Goal: Task Accomplishment & Management: Manage account settings

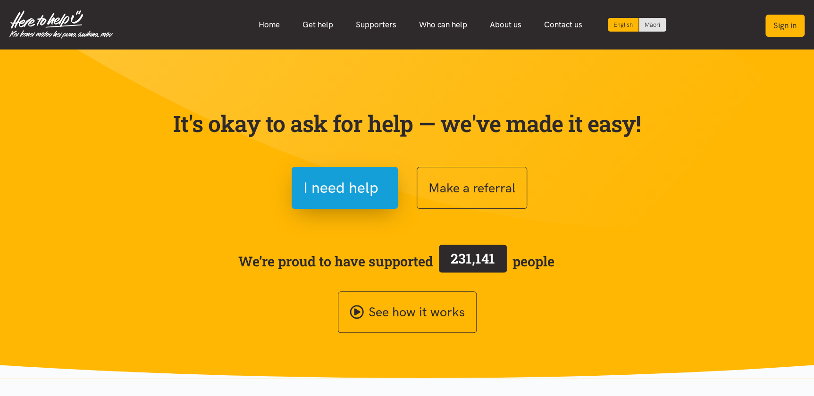
click at [778, 22] on button "Sign in" at bounding box center [784, 26] width 39 height 22
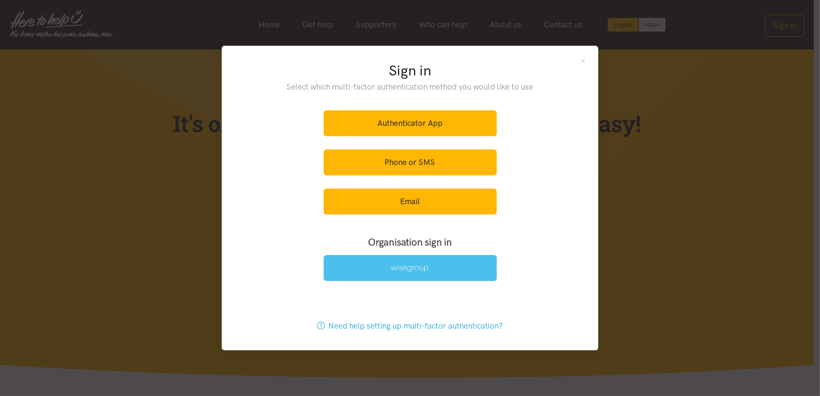
click at [396, 274] on link at bounding box center [410, 268] width 173 height 26
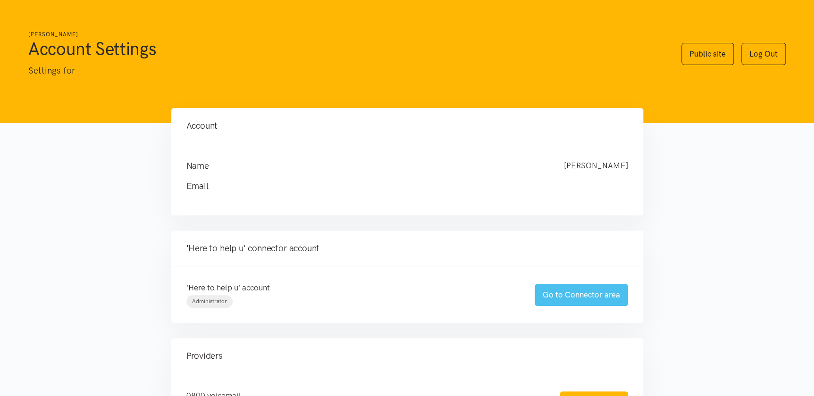
click at [571, 294] on link "Go to Connector area" at bounding box center [581, 295] width 93 height 22
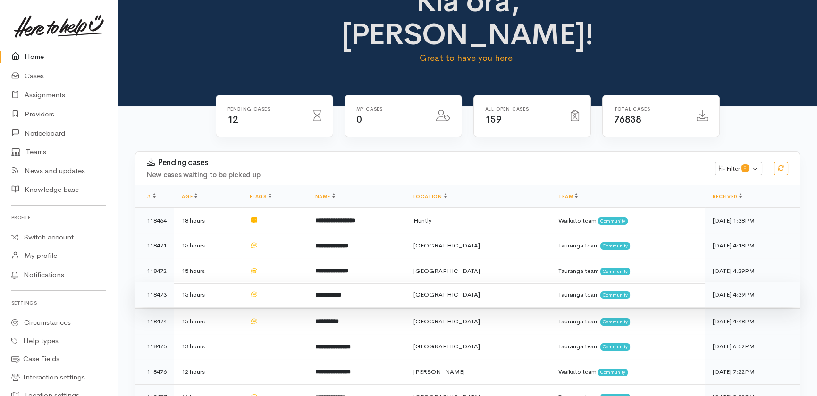
scroll to position [42, 0]
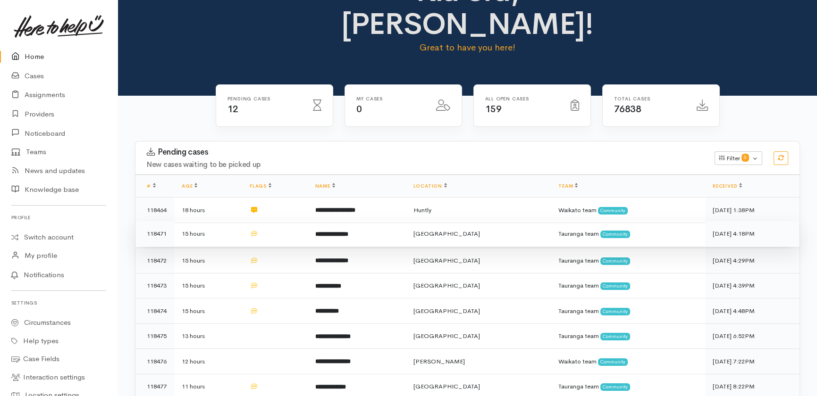
click at [293, 221] on td at bounding box center [275, 233] width 66 height 25
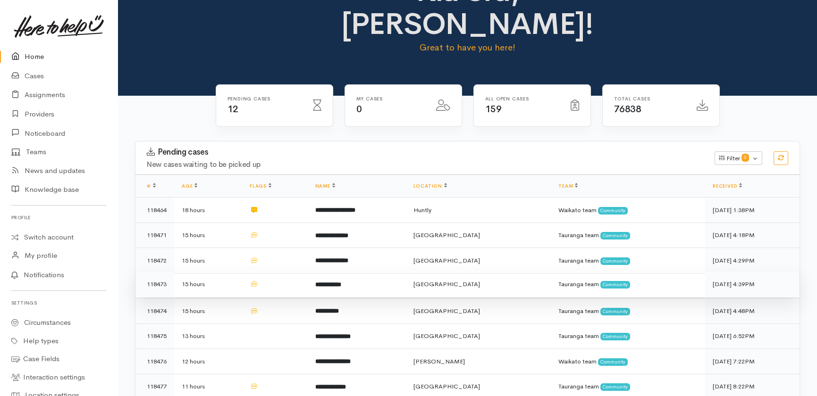
drag, startPoint x: 283, startPoint y: 224, endPoint x: 289, endPoint y: 241, distance: 18.5
click at [283, 248] on td at bounding box center [275, 260] width 66 height 25
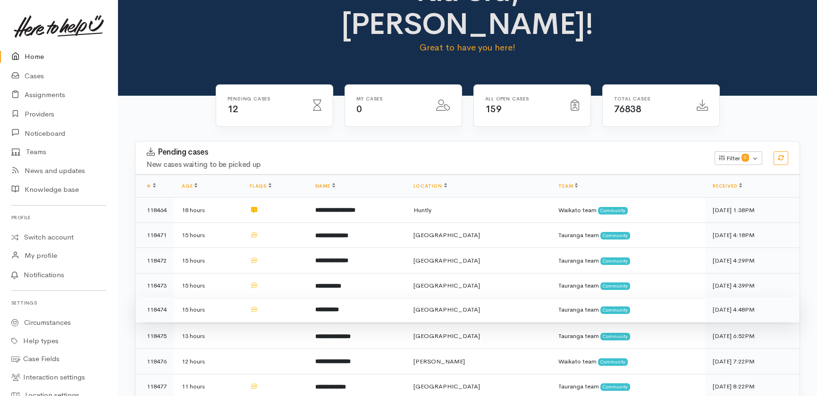
drag, startPoint x: 281, startPoint y: 248, endPoint x: 293, endPoint y: 272, distance: 26.8
click at [281, 273] on td at bounding box center [275, 285] width 66 height 25
click at [284, 297] on td at bounding box center [275, 309] width 66 height 25
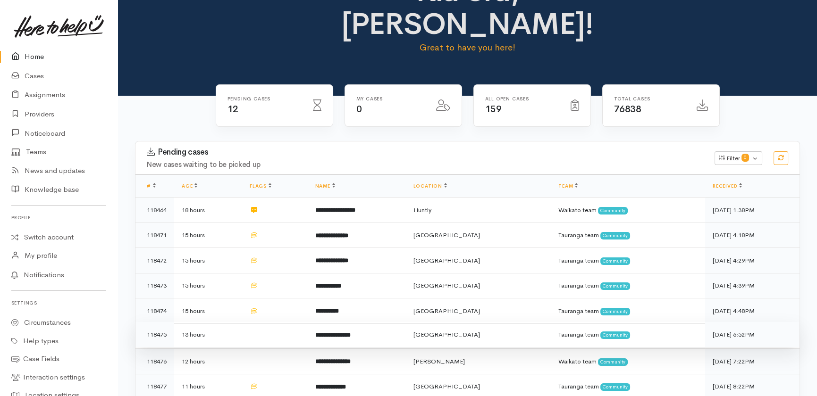
click at [281, 322] on td at bounding box center [275, 334] width 66 height 25
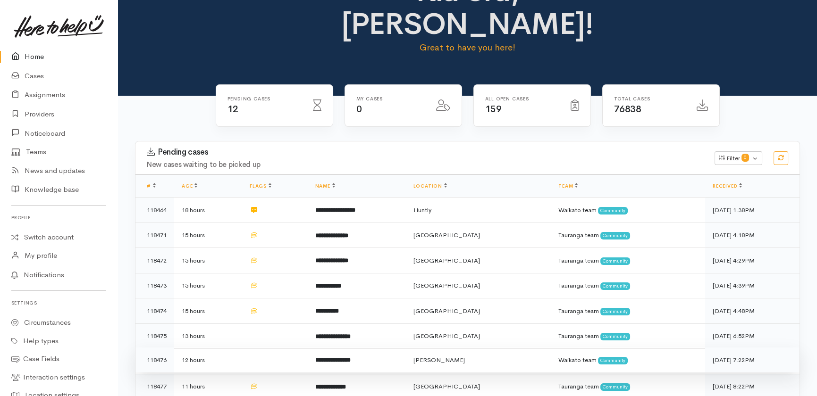
click at [280, 348] on td at bounding box center [275, 360] width 66 height 25
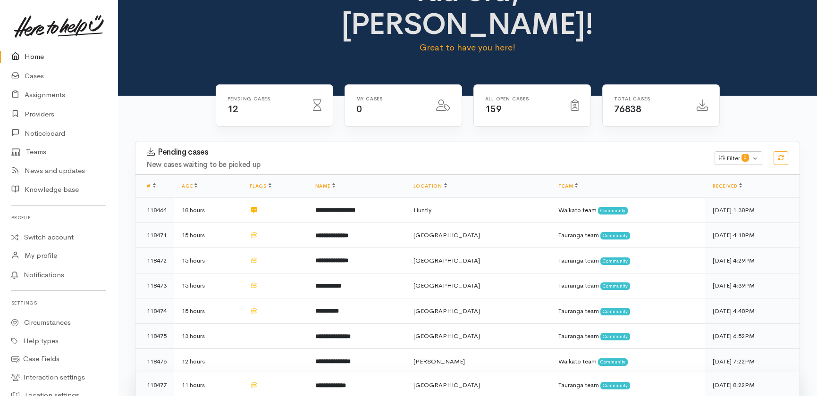
click at [294, 373] on td at bounding box center [275, 385] width 66 height 25
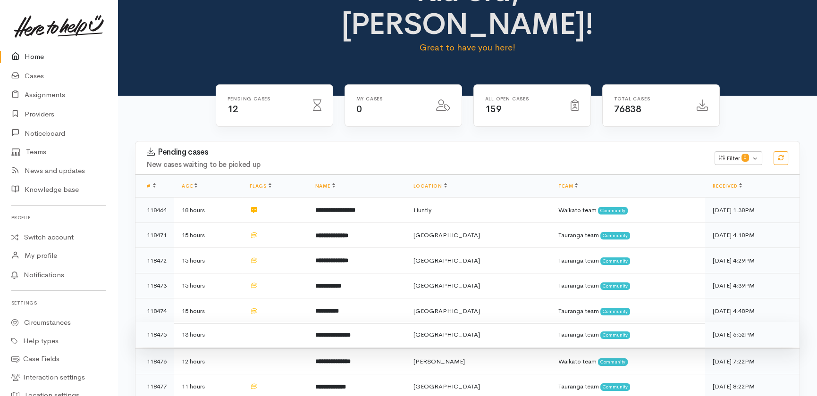
drag, startPoint x: 281, startPoint y: 373, endPoint x: 239, endPoint y: 301, distance: 83.7
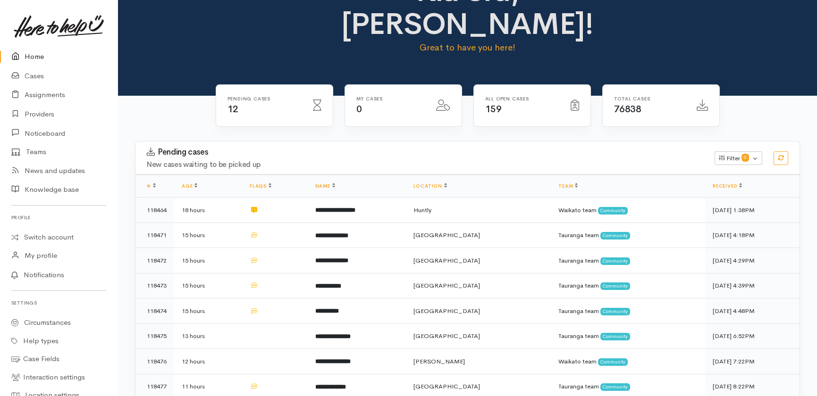
click at [26, 57] on link "Home" at bounding box center [59, 56] width 118 height 19
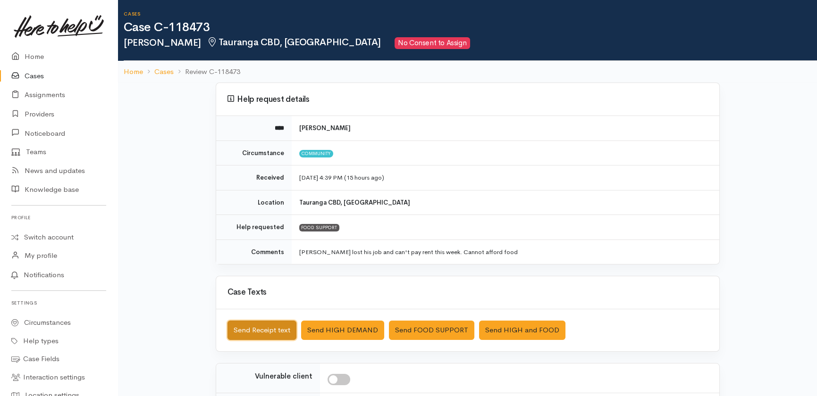
click at [255, 327] on button "Send Receipt text" at bounding box center [261, 330] width 69 height 19
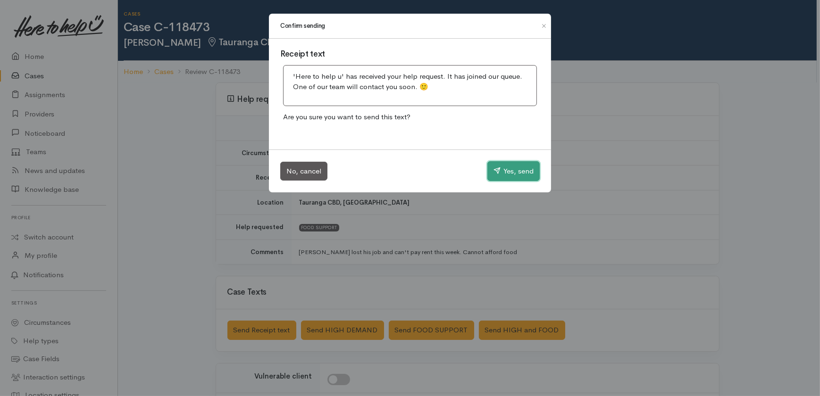
click at [525, 167] on button "Yes, send" at bounding box center [513, 171] width 52 height 20
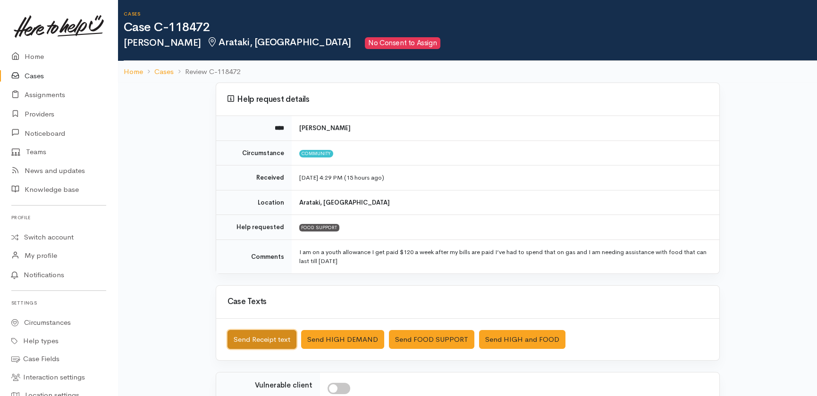
click at [264, 341] on button "Send Receipt text" at bounding box center [261, 339] width 69 height 19
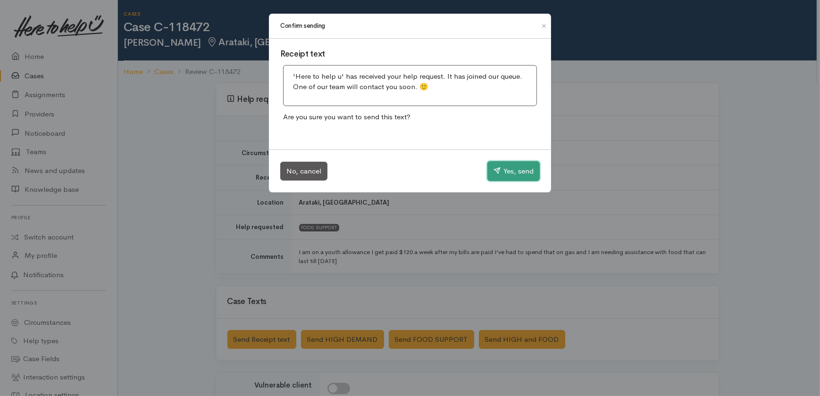
click at [499, 165] on button "Yes, send" at bounding box center [513, 171] width 52 height 20
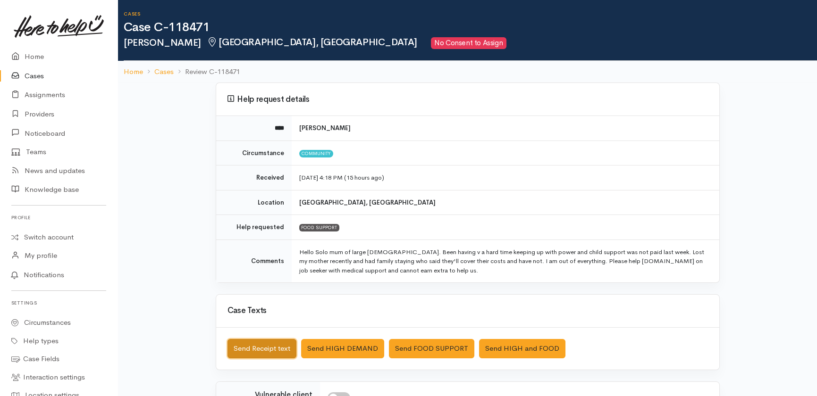
click at [243, 344] on button "Send Receipt text" at bounding box center [261, 348] width 69 height 19
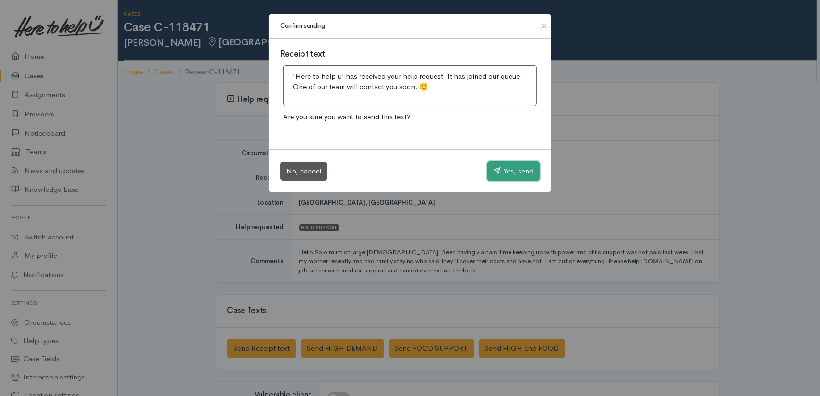
click at [509, 169] on button "Yes, send" at bounding box center [513, 171] width 52 height 20
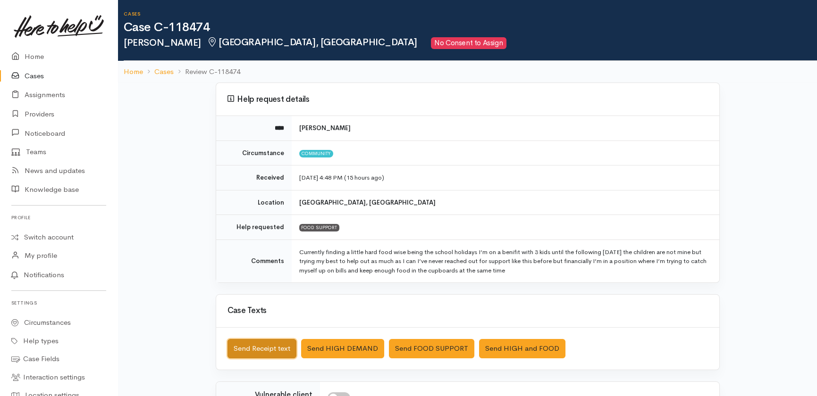
click at [278, 349] on button "Send Receipt text" at bounding box center [261, 348] width 69 height 19
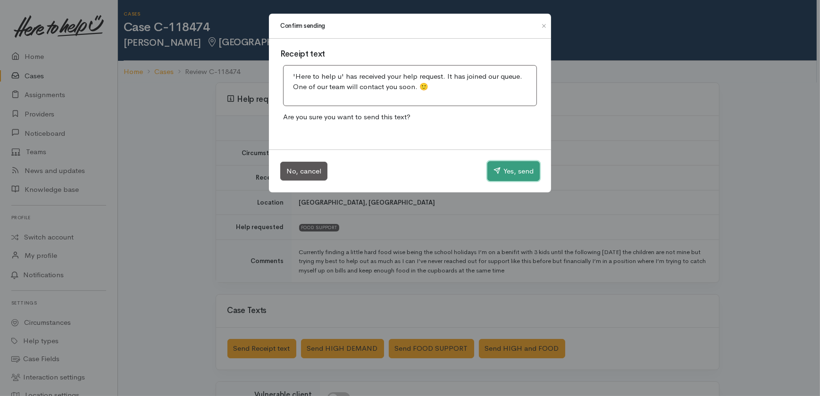
click at [514, 170] on button "Yes, send" at bounding box center [513, 171] width 52 height 20
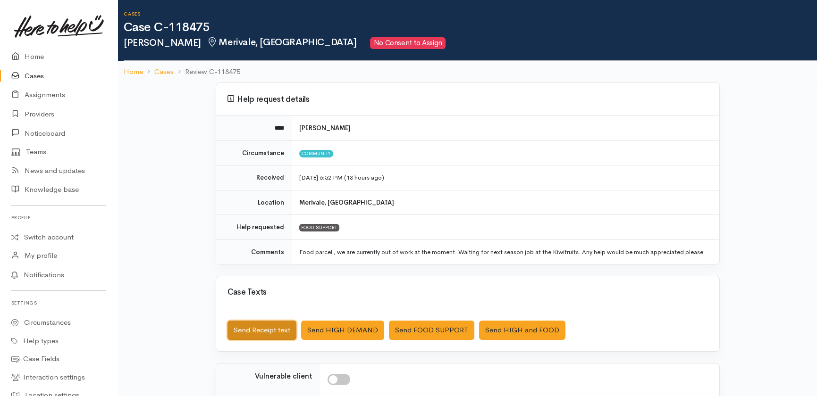
click at [266, 337] on button "Send Receipt text" at bounding box center [261, 330] width 69 height 19
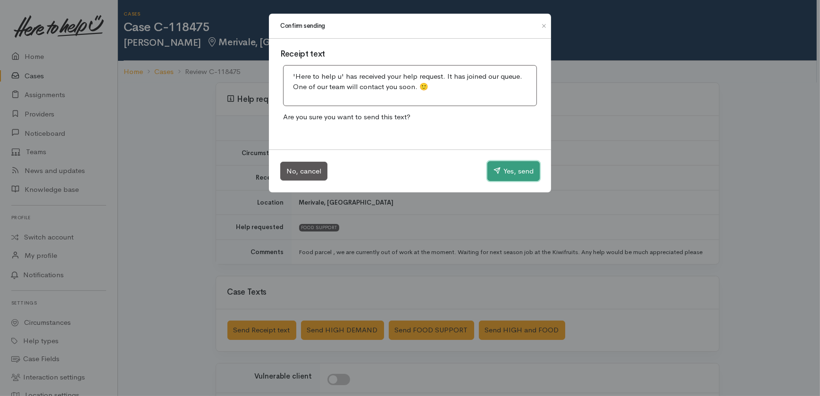
click at [515, 168] on button "Yes, send" at bounding box center [513, 171] width 52 height 20
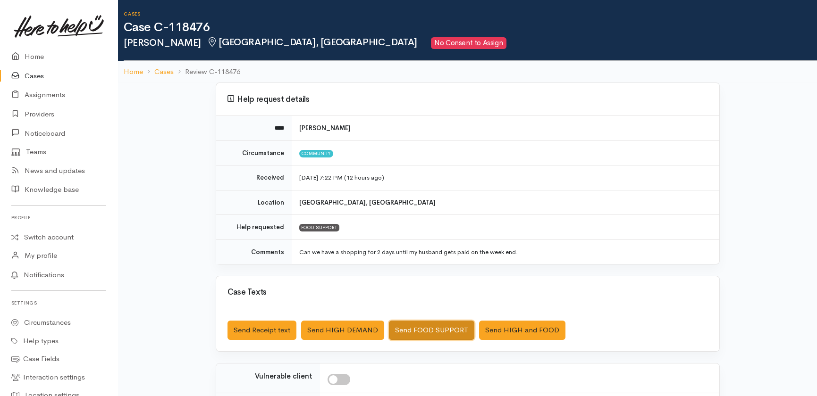
click at [405, 327] on button "Send FOOD SUPPORT" at bounding box center [431, 330] width 85 height 19
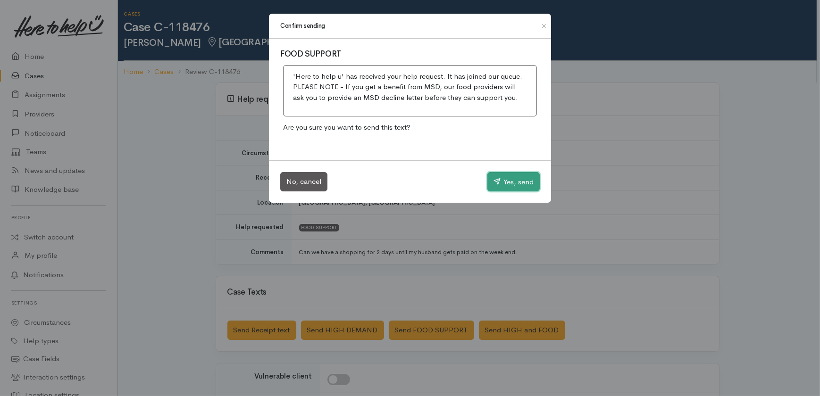
click at [515, 178] on button "Yes, send" at bounding box center [513, 182] width 52 height 20
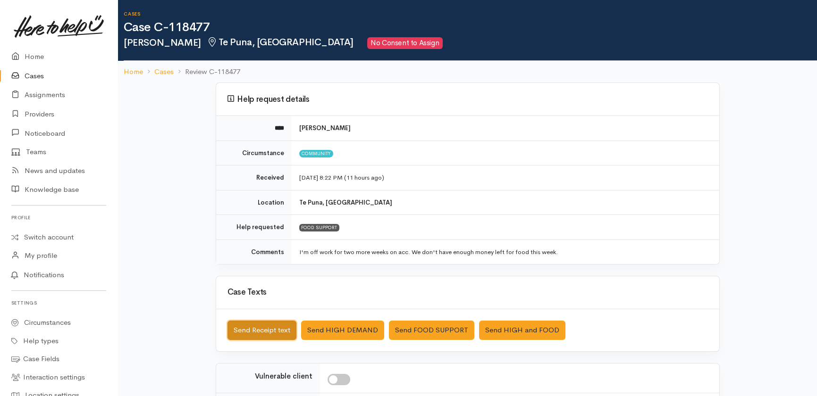
click at [238, 328] on button "Send Receipt text" at bounding box center [261, 330] width 69 height 19
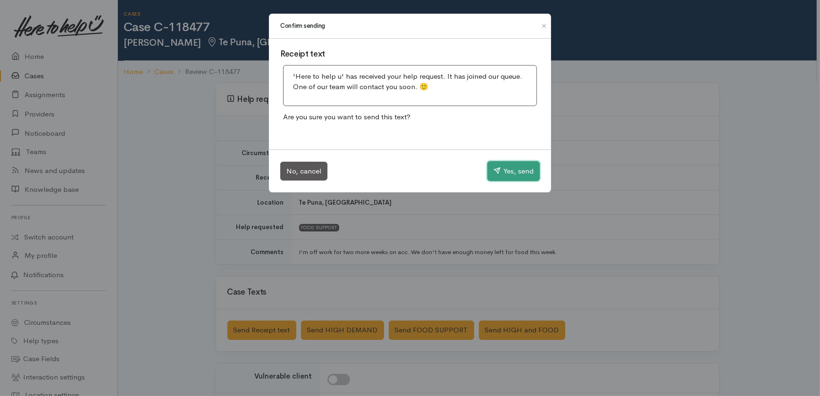
click at [527, 168] on button "Yes, send" at bounding box center [513, 171] width 52 height 20
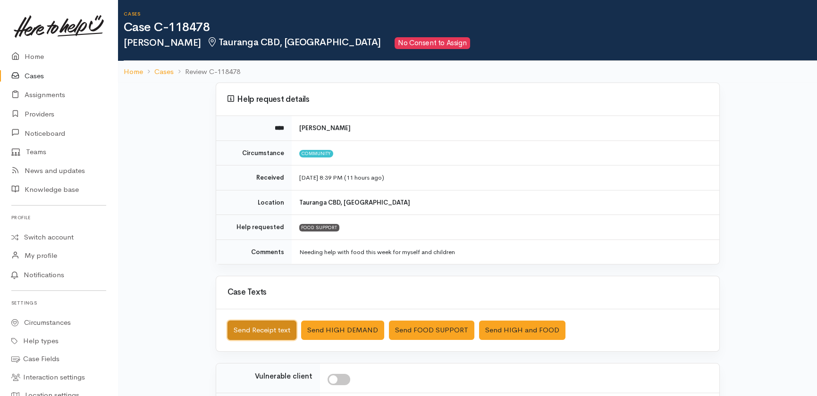
click at [266, 330] on button "Send Receipt text" at bounding box center [261, 330] width 69 height 19
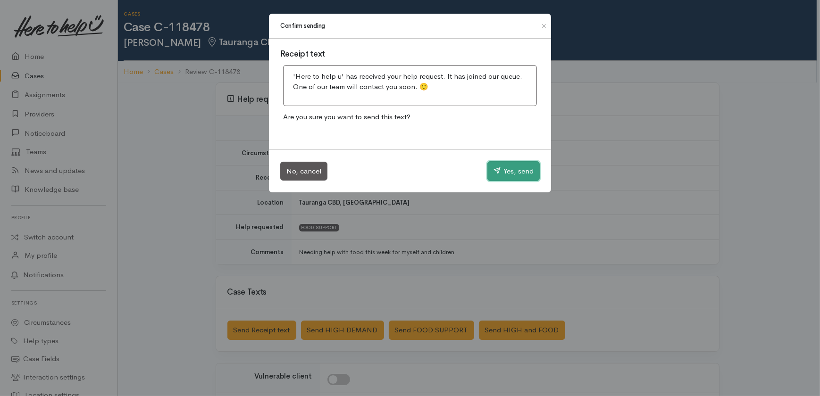
click at [512, 170] on button "Yes, send" at bounding box center [513, 171] width 52 height 20
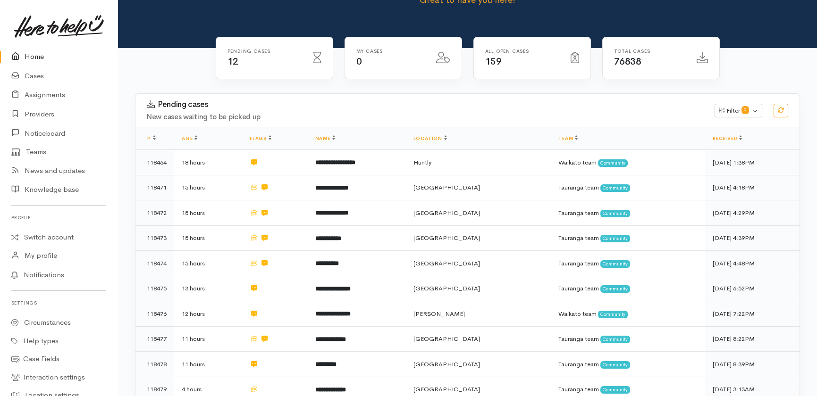
scroll to position [135, 0]
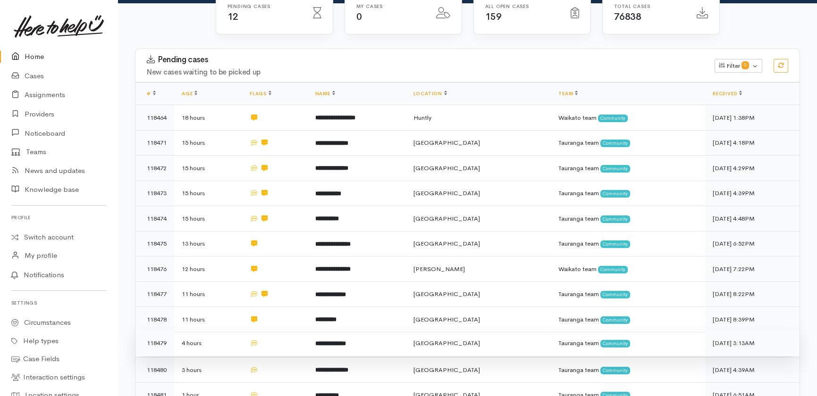
click at [276, 331] on td at bounding box center [275, 343] width 66 height 25
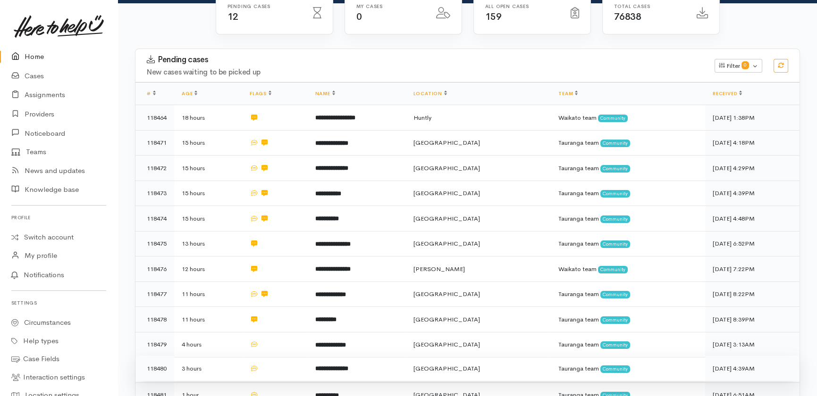
click at [286, 356] on td at bounding box center [275, 368] width 66 height 25
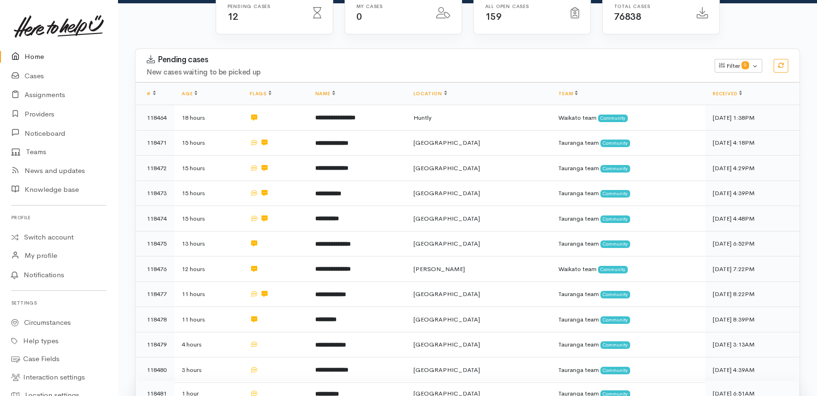
click at [291, 381] on td at bounding box center [275, 393] width 66 height 25
click at [31, 51] on link "Home" at bounding box center [59, 56] width 118 height 19
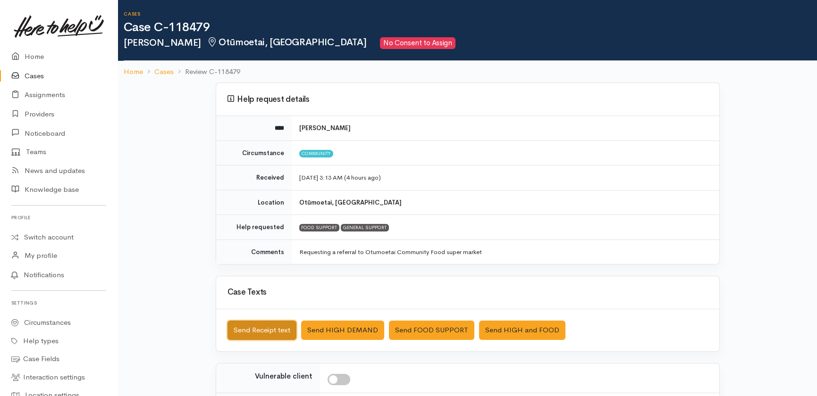
click at [259, 333] on button "Send Receipt text" at bounding box center [261, 330] width 69 height 19
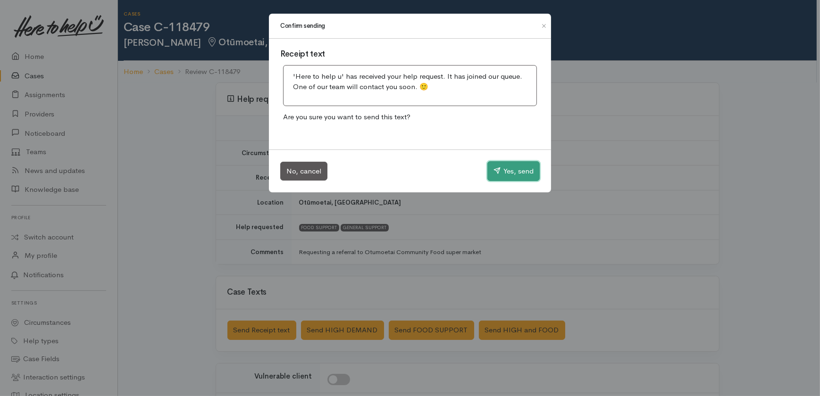
drag, startPoint x: 528, startPoint y: 171, endPoint x: 500, endPoint y: 155, distance: 32.4
click at [527, 171] on button "Yes, send" at bounding box center [513, 171] width 52 height 20
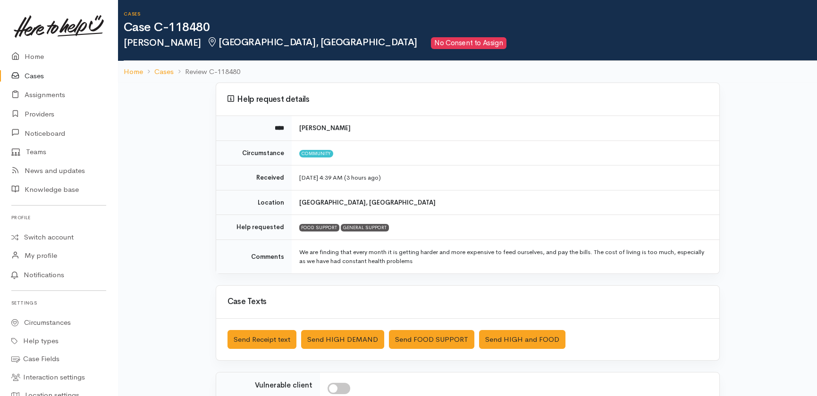
click at [254, 329] on div "Saved The text message has been queued. An error occurred Send Receipt text Sen…" at bounding box center [467, 340] width 503 height 42
click at [243, 342] on button "Send Receipt text" at bounding box center [261, 339] width 69 height 19
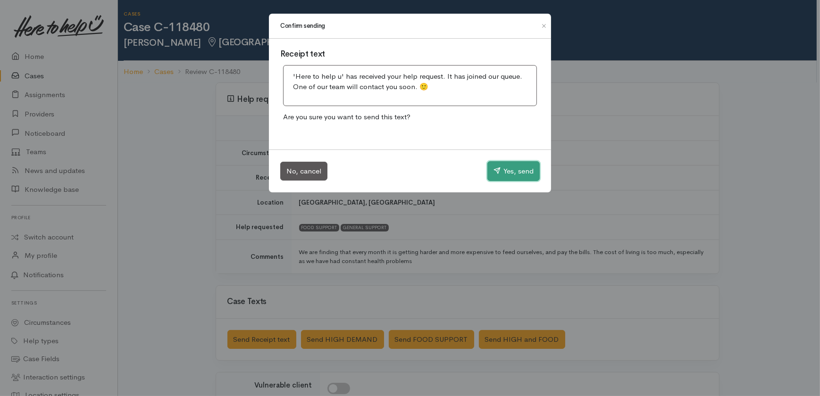
drag, startPoint x: 522, startPoint y: 174, endPoint x: 443, endPoint y: 56, distance: 142.3
click at [522, 174] on button "Yes, send" at bounding box center [513, 171] width 52 height 20
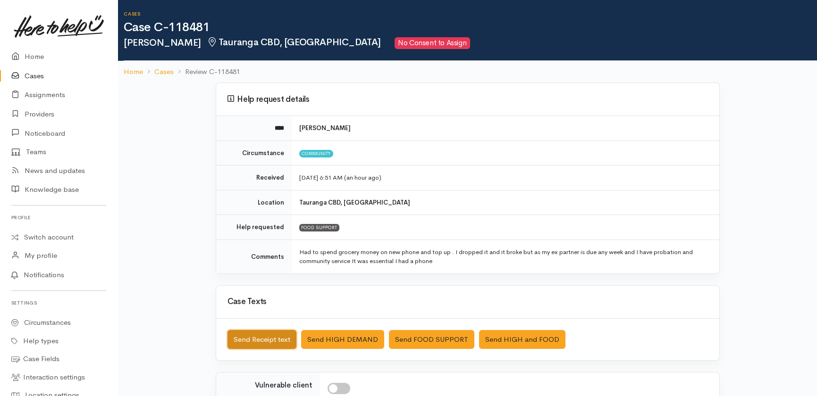
click at [262, 338] on button "Send Receipt text" at bounding box center [261, 339] width 69 height 19
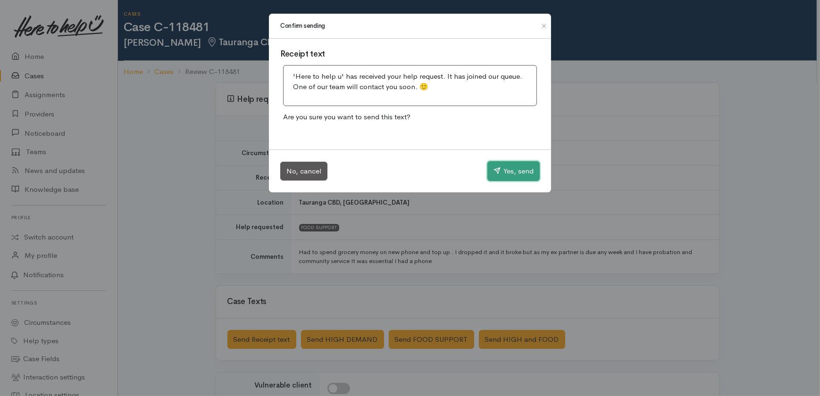
drag, startPoint x: 522, startPoint y: 173, endPoint x: 365, endPoint y: 137, distance: 160.7
click at [522, 173] on button "Yes, send" at bounding box center [513, 171] width 52 height 20
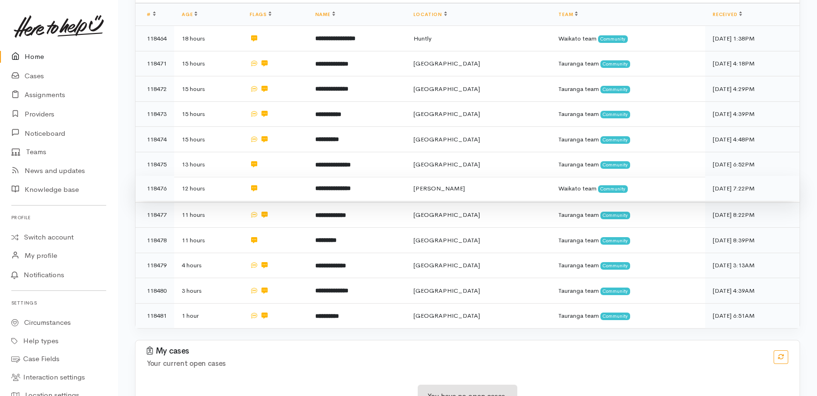
scroll to position [221, 0]
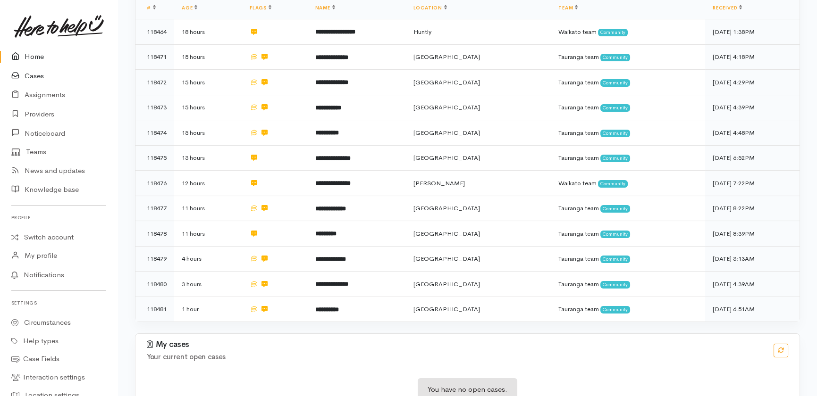
click at [33, 76] on link "Cases" at bounding box center [59, 76] width 118 height 19
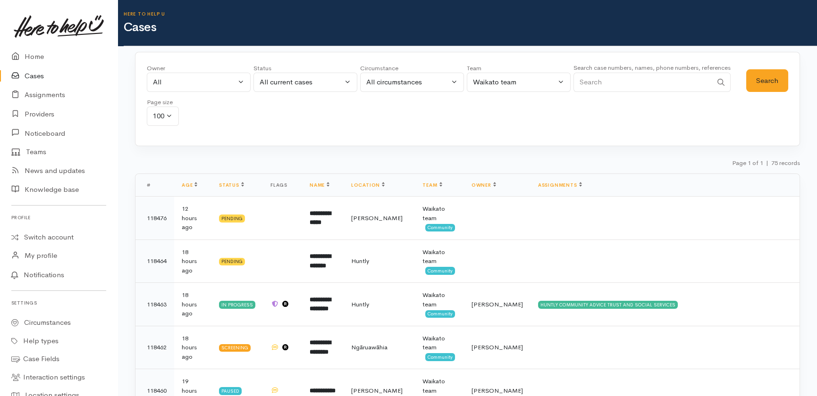
click at [637, 77] on input "Search" at bounding box center [642, 82] width 139 height 19
type input "maatai"
click at [775, 88] on button "Search" at bounding box center [767, 80] width 42 height 23
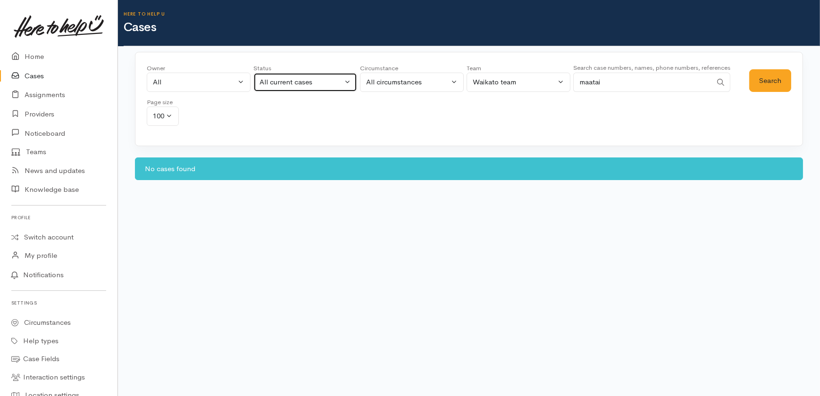
click at [303, 82] on div "All current cases" at bounding box center [301, 82] width 83 height 11
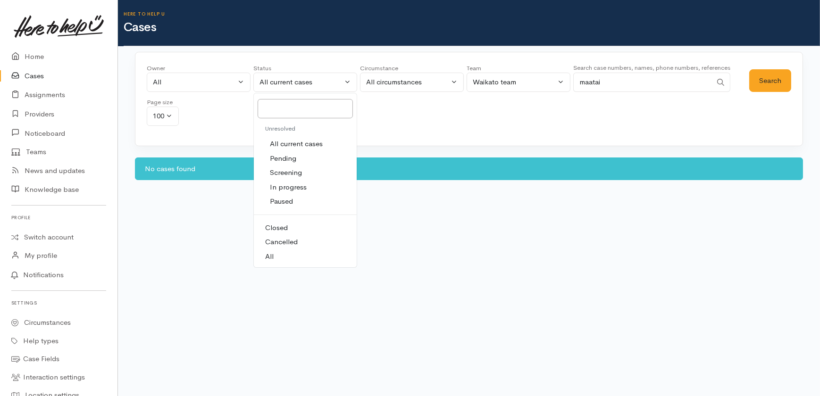
click at [268, 255] on span "All" at bounding box center [269, 257] width 8 height 11
select select "All"
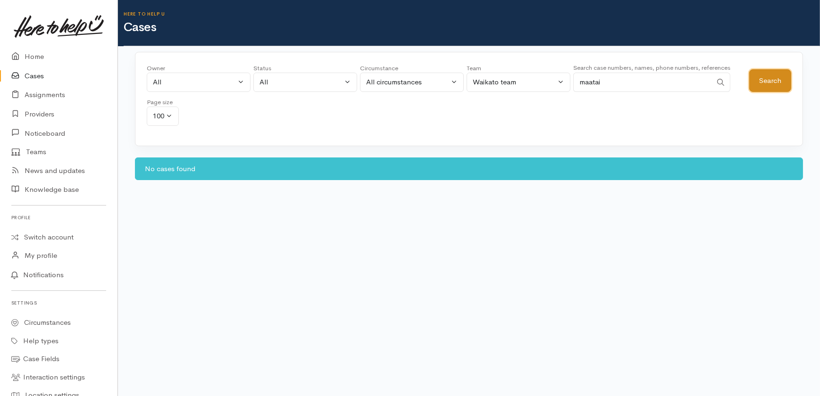
click at [773, 80] on button "Search" at bounding box center [770, 80] width 42 height 23
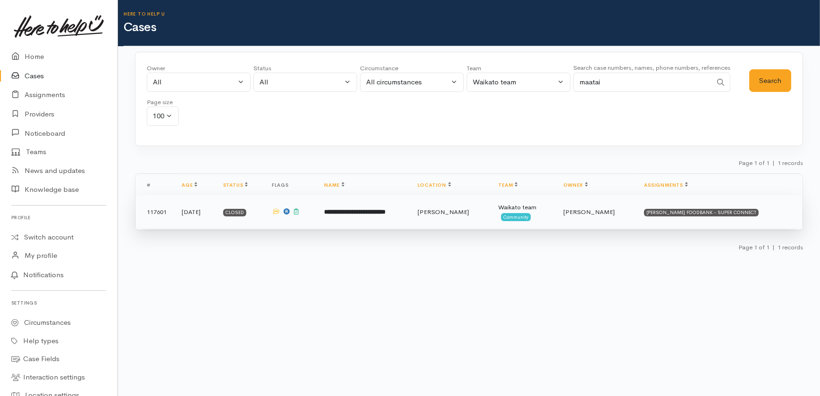
click at [378, 217] on td "**********" at bounding box center [363, 212] width 93 height 34
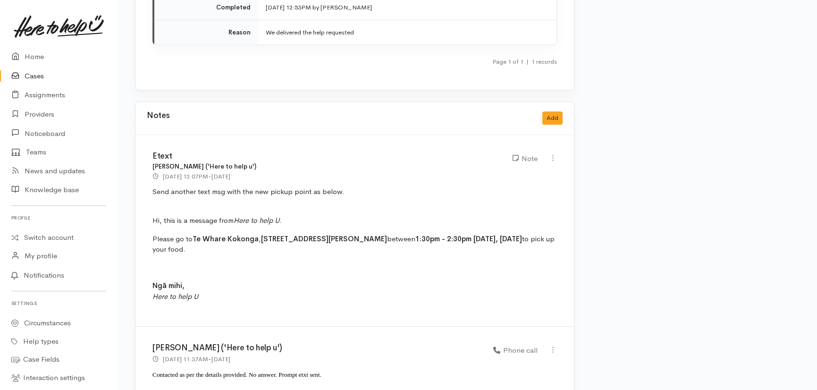
scroll to position [1544, 0]
click at [552, 110] on button "Add" at bounding box center [552, 117] width 20 height 14
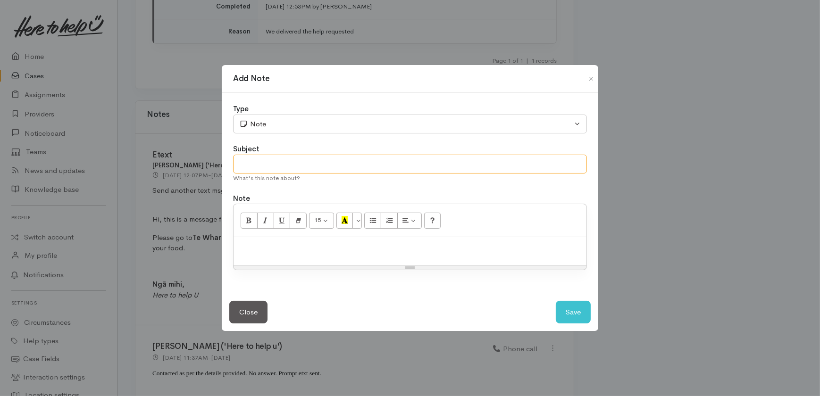
click at [278, 167] on input "text" at bounding box center [410, 164] width 354 height 19
type input "T"
type input "Text re pickup location"
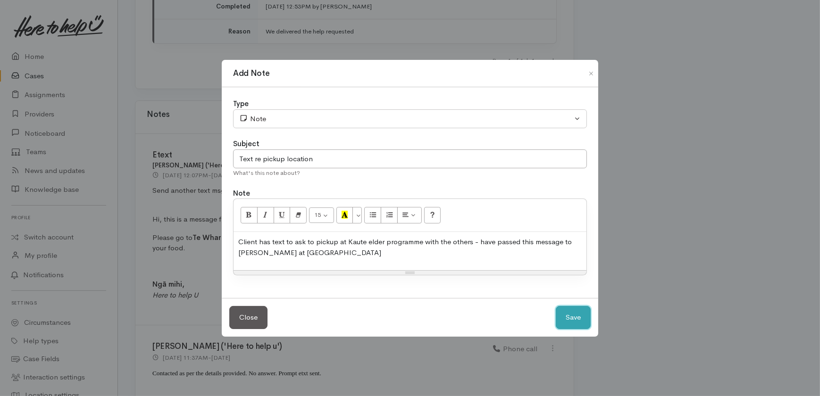
click at [576, 316] on button "Save" at bounding box center [573, 317] width 35 height 23
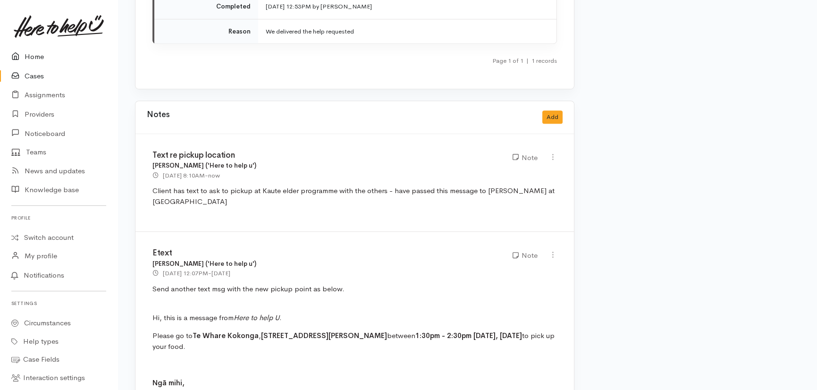
click at [30, 56] on link "Home" at bounding box center [59, 56] width 118 height 19
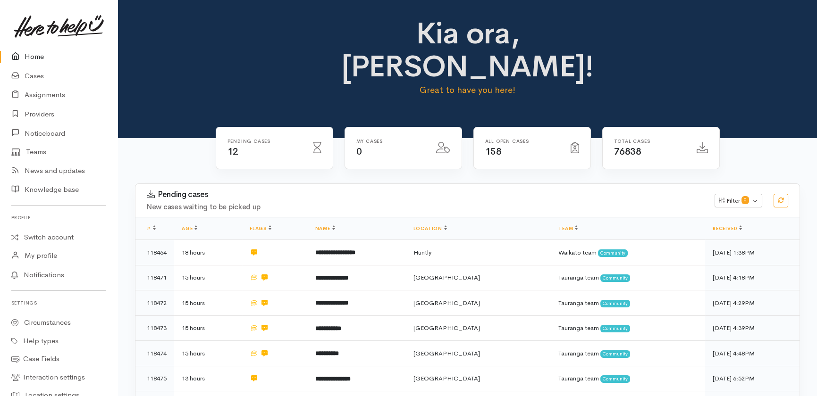
click at [34, 51] on link "Home" at bounding box center [59, 56] width 118 height 19
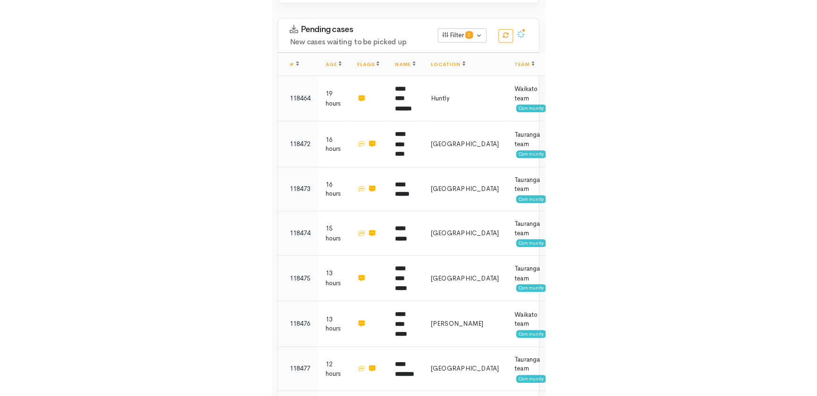
scroll to position [196, 0]
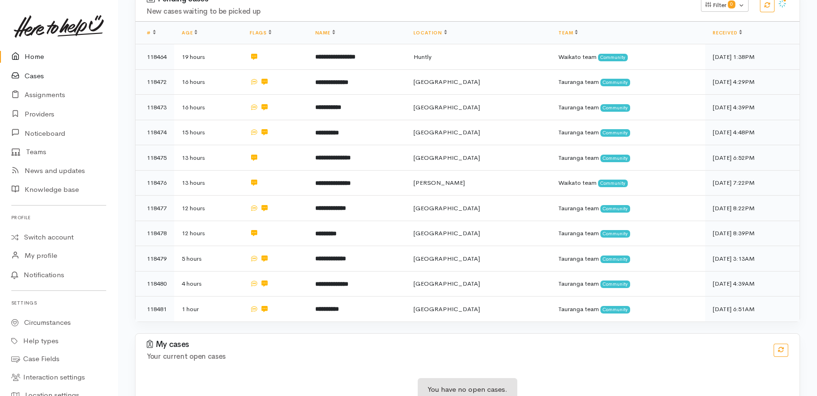
click at [25, 77] on link "Cases" at bounding box center [59, 76] width 118 height 19
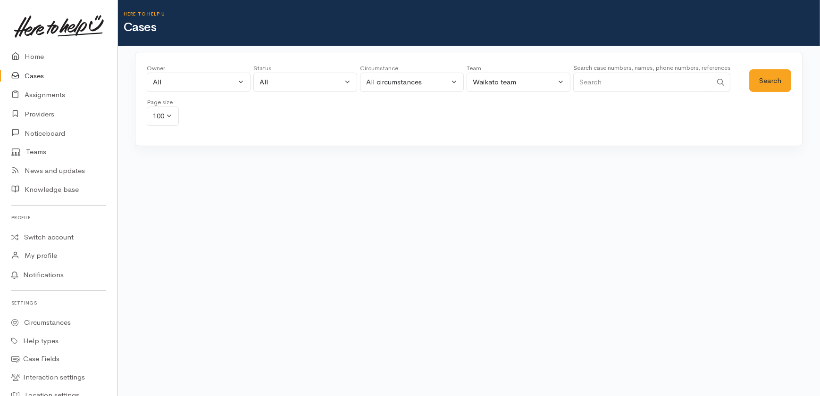
click at [632, 81] on input "Search" at bounding box center [642, 82] width 139 height 19
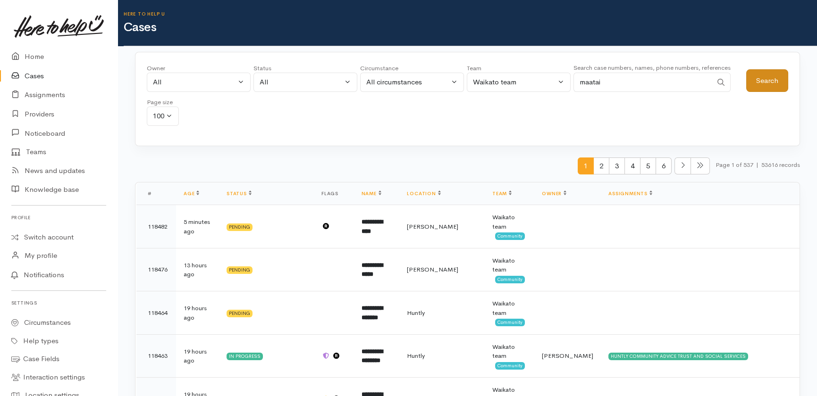
type input "maatai"
click at [750, 78] on button "Search" at bounding box center [767, 80] width 42 height 23
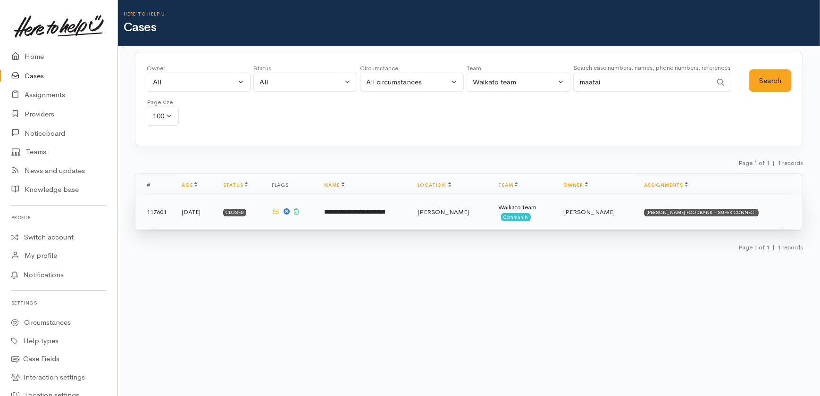
click at [378, 218] on td "**********" at bounding box center [363, 212] width 93 height 34
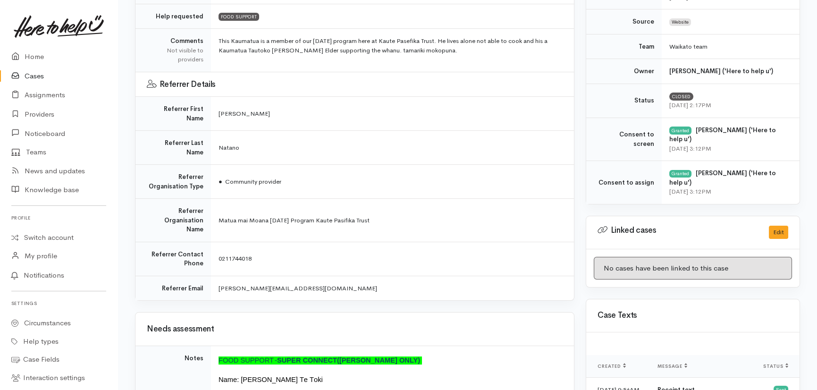
scroll to position [257, 0]
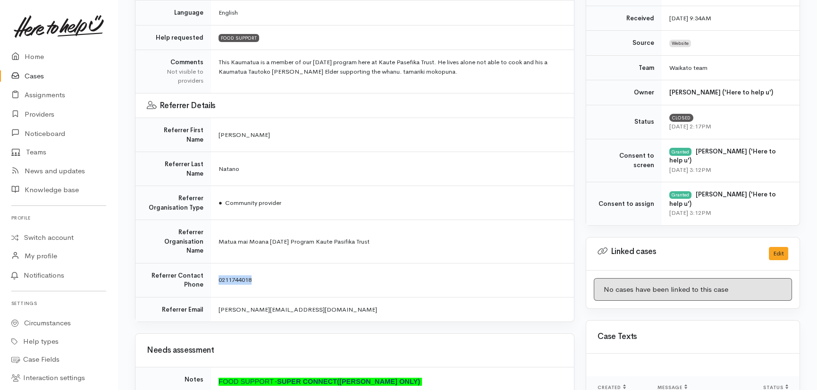
drag, startPoint x: 259, startPoint y: 252, endPoint x: 216, endPoint y: 254, distance: 43.0
click at [216, 263] on td "0211744018" at bounding box center [392, 280] width 363 height 34
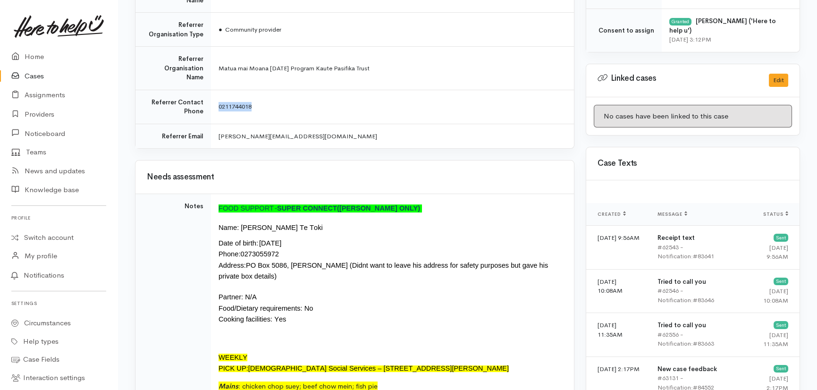
scroll to position [429, 0]
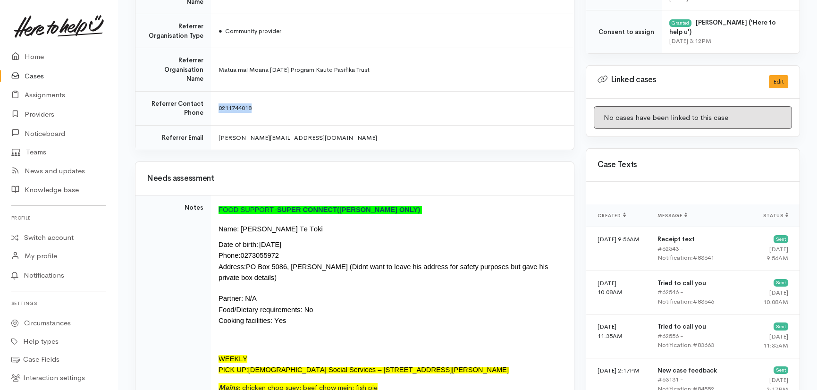
drag, startPoint x: 241, startPoint y: 198, endPoint x: 329, endPoint y: 202, distance: 88.4
click at [329, 224] on p "Name : Maatai Ariki Kauae Te Toki" at bounding box center [390, 229] width 344 height 10
drag, startPoint x: 329, startPoint y: 202, endPoint x: 380, endPoint y: 212, distance: 51.8
click at [379, 239] on p "Date of birth :   03/05/1953 Phone :  0273055972" at bounding box center [390, 250] width 344 height 22
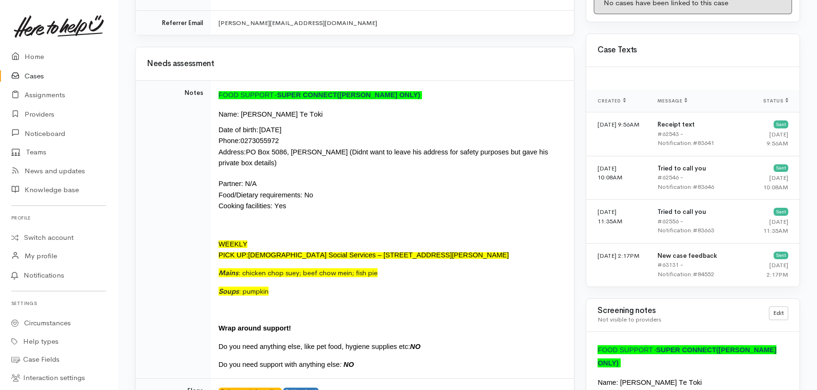
scroll to position [557, 0]
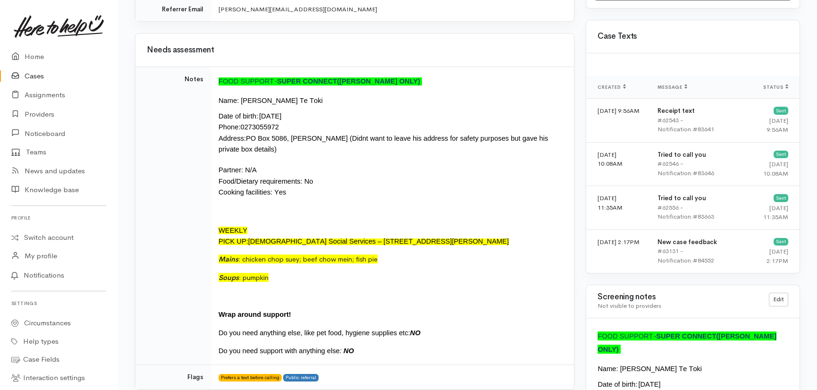
click at [449, 254] on div "Mains : chicken chop suey; beef chow mein; fish pie Soups : pumpkin" at bounding box center [390, 268] width 344 height 29
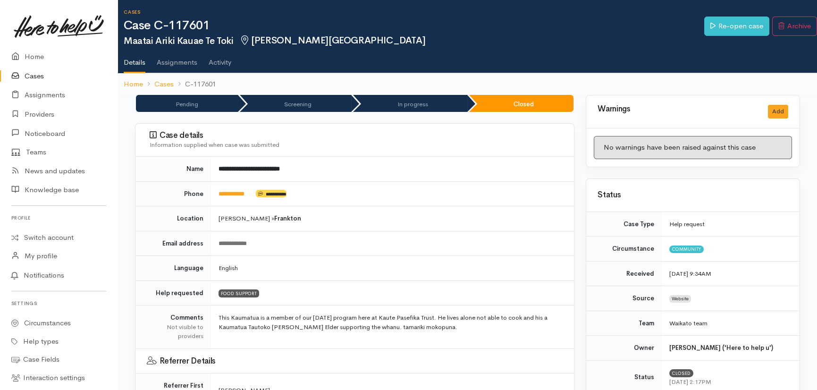
scroll to position [0, 0]
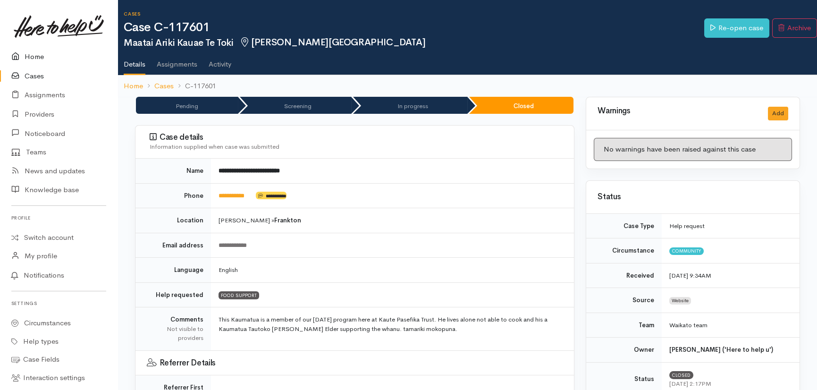
click at [30, 57] on link "Home" at bounding box center [59, 56] width 118 height 19
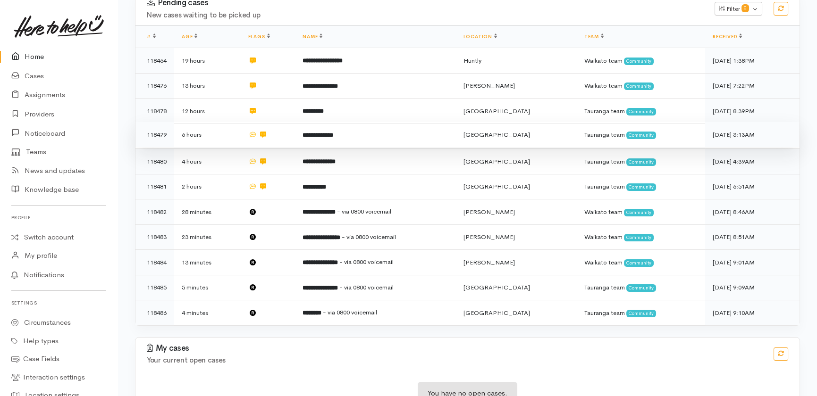
scroll to position [196, 0]
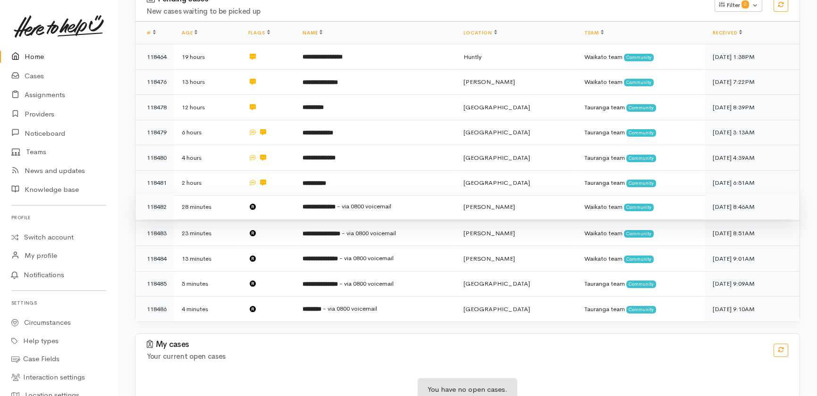
click at [278, 194] on td at bounding box center [268, 206] width 54 height 25
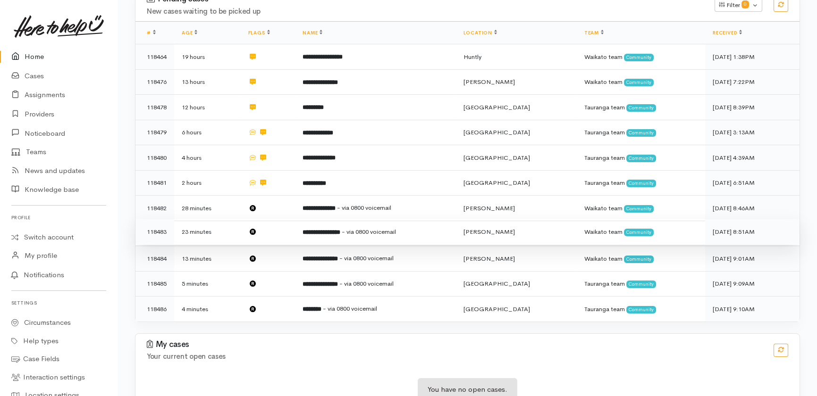
click at [278, 219] on td at bounding box center [268, 231] width 54 height 25
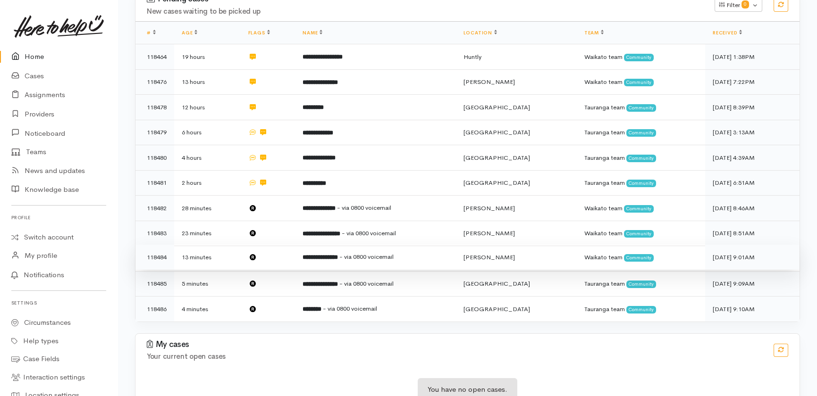
click at [285, 245] on td at bounding box center [268, 257] width 54 height 25
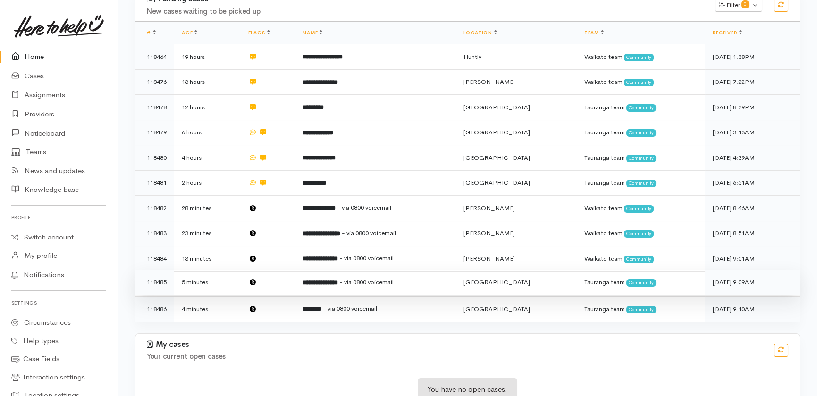
click at [276, 270] on td at bounding box center [268, 282] width 54 height 25
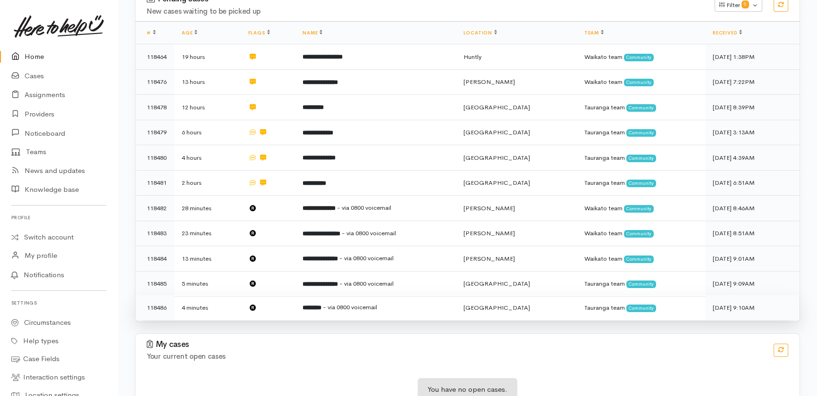
click at [278, 295] on td at bounding box center [268, 307] width 54 height 25
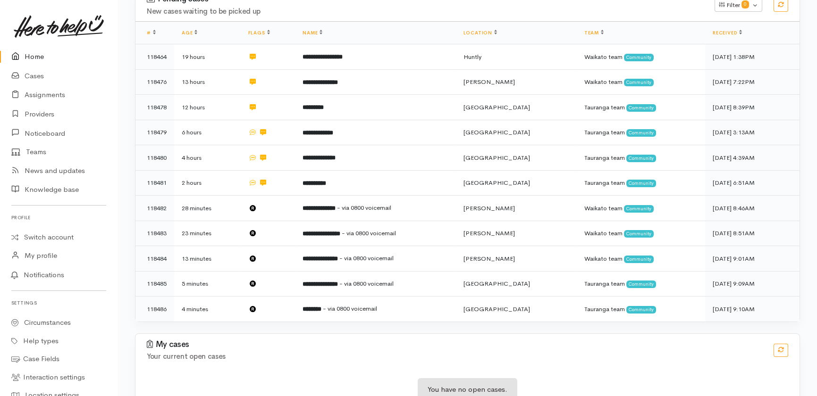
click at [29, 56] on link "Home" at bounding box center [59, 56] width 118 height 19
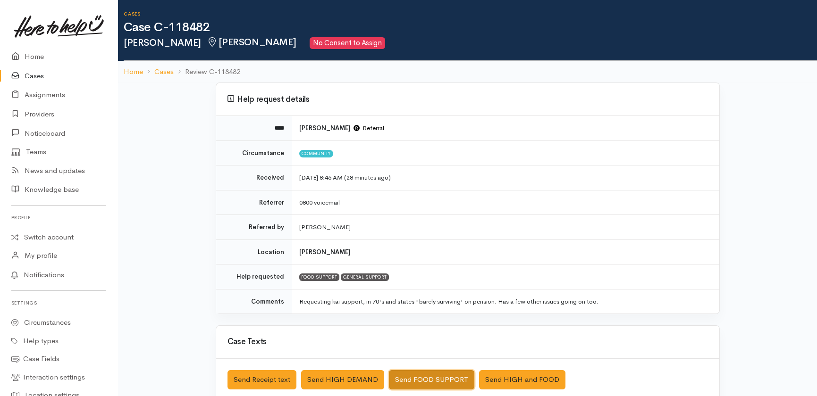
click at [425, 380] on button "Send FOOD SUPPORT" at bounding box center [431, 379] width 85 height 19
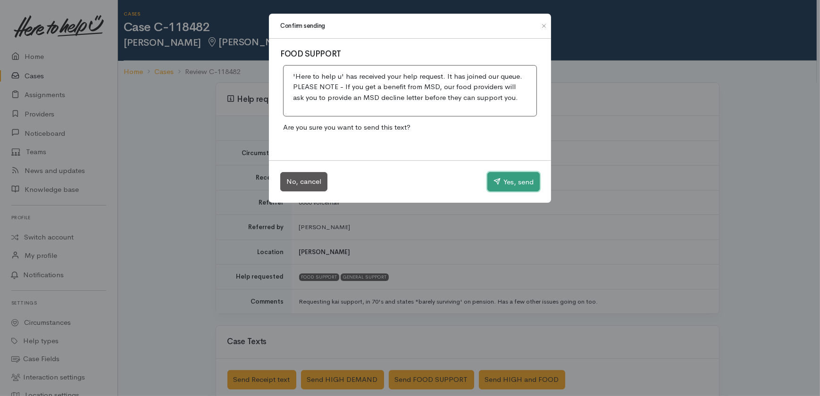
click at [527, 177] on button "Yes, send" at bounding box center [513, 182] width 52 height 20
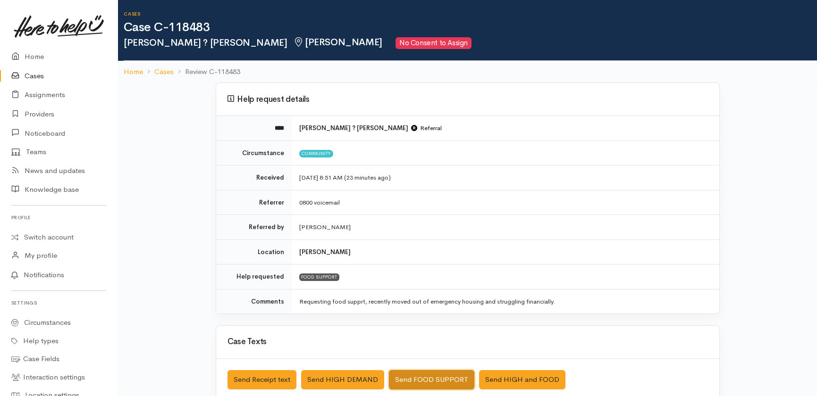
click at [428, 379] on button "Send FOOD SUPPORT" at bounding box center [431, 379] width 85 height 19
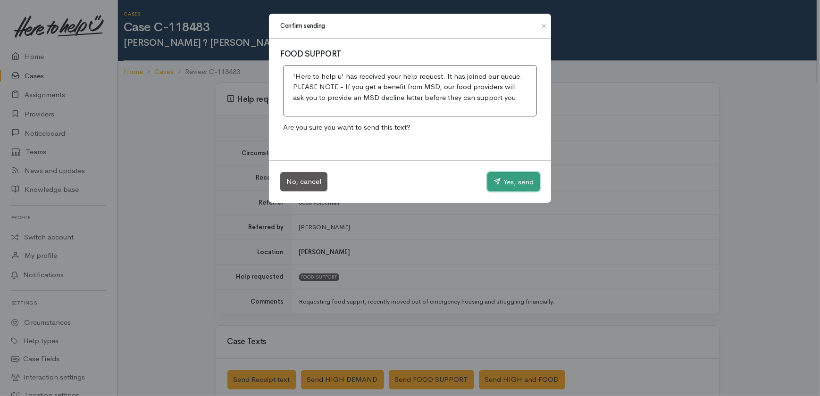
click at [517, 184] on button "Yes, send" at bounding box center [513, 182] width 52 height 20
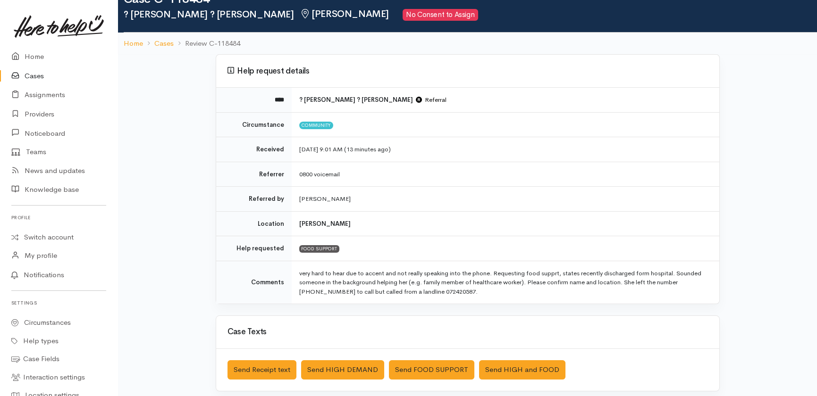
scroll to position [42, 0]
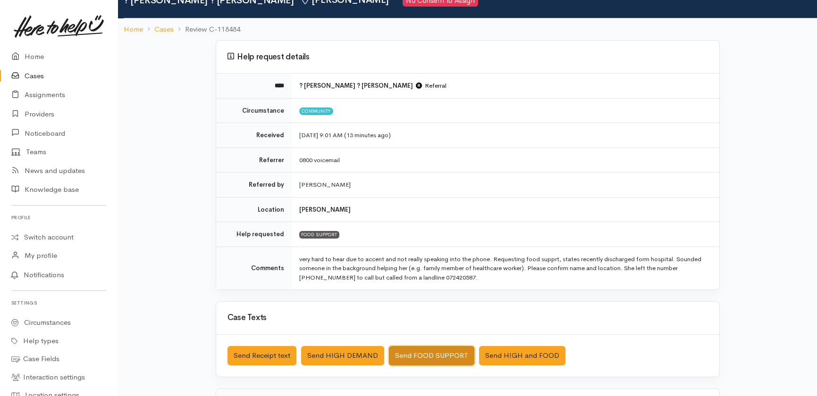
click at [429, 355] on button "Send FOOD SUPPORT" at bounding box center [431, 355] width 85 height 19
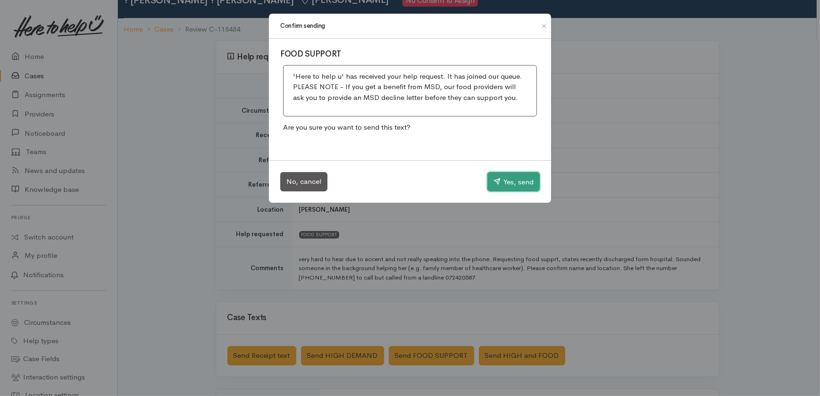
click at [507, 183] on button "Yes, send" at bounding box center [513, 182] width 52 height 20
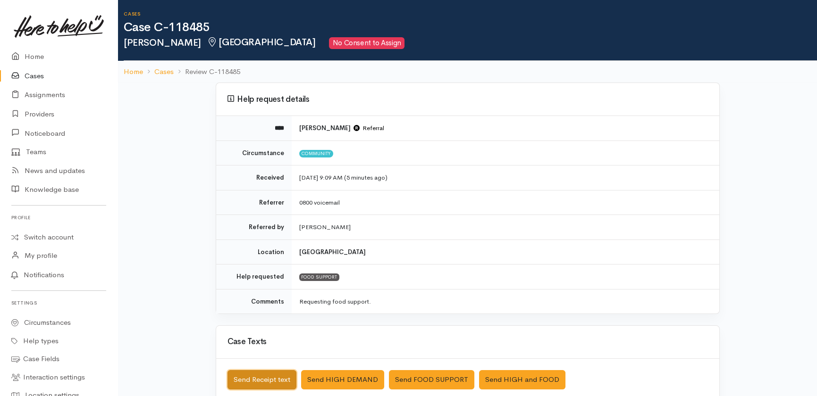
click at [269, 375] on button "Send Receipt text" at bounding box center [261, 379] width 69 height 19
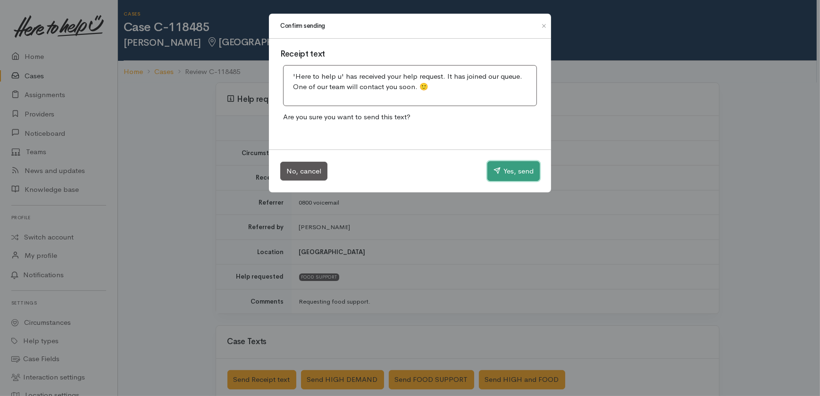
click at [519, 170] on button "Yes, send" at bounding box center [513, 171] width 52 height 20
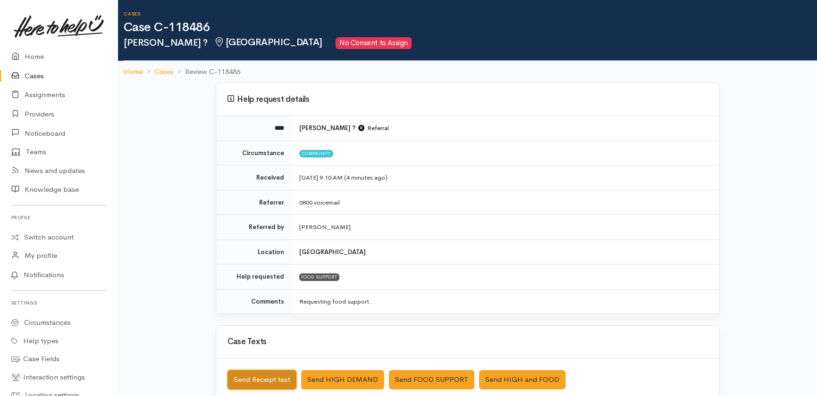
click at [258, 382] on button "Send Receipt text" at bounding box center [261, 379] width 69 height 19
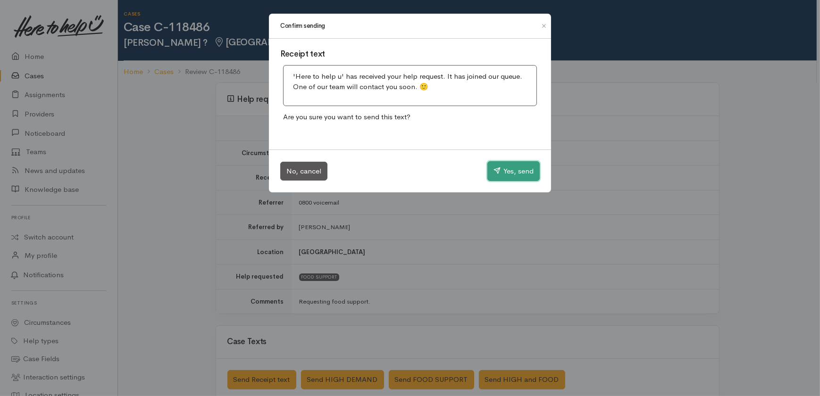
click at [517, 171] on button "Yes, send" at bounding box center [513, 171] width 52 height 20
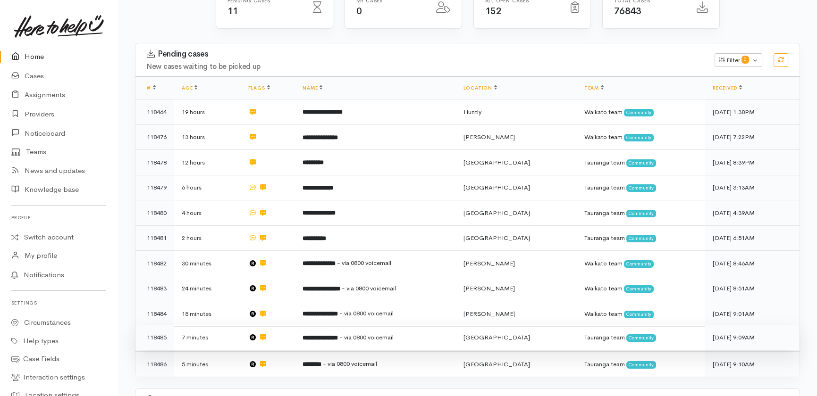
scroll to position [153, 0]
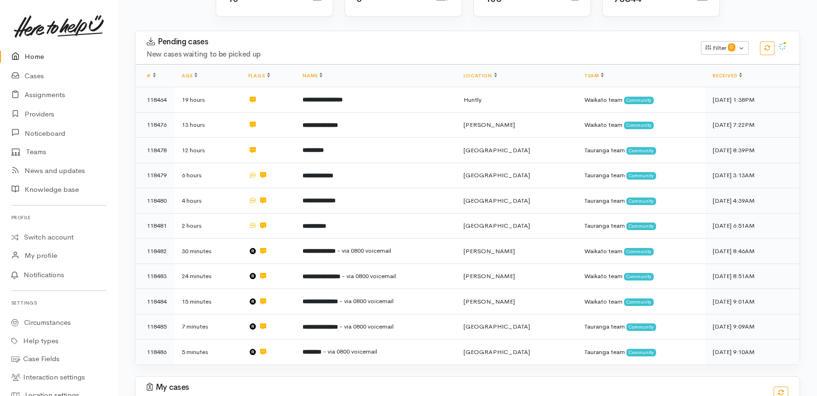
click at [29, 53] on link "Home" at bounding box center [59, 56] width 118 height 19
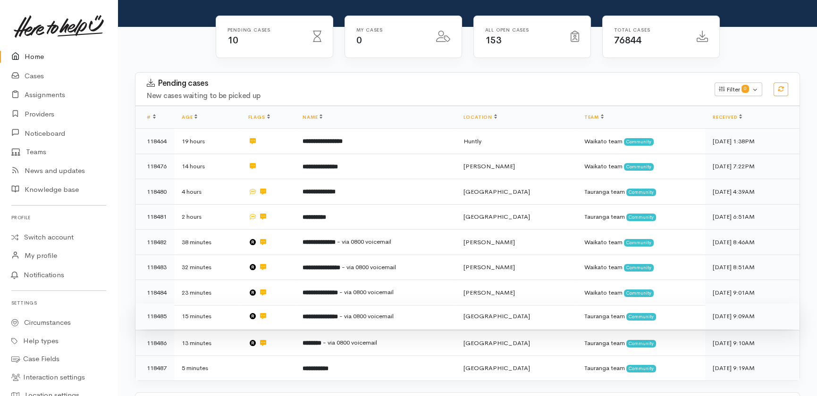
scroll to position [171, 0]
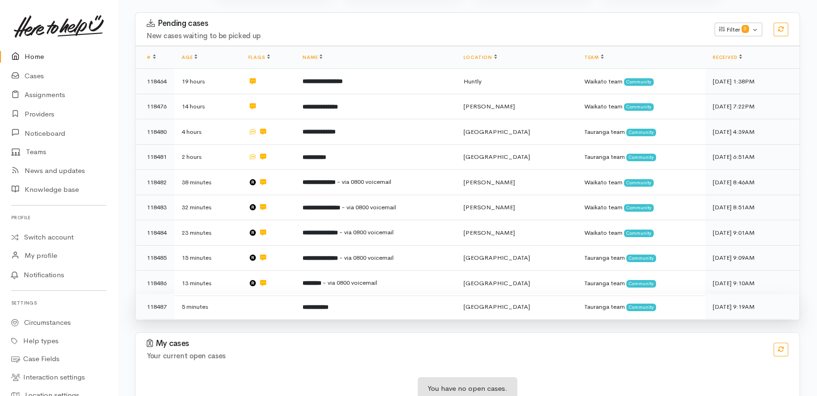
click at [371, 294] on td "**********" at bounding box center [375, 306] width 161 height 25
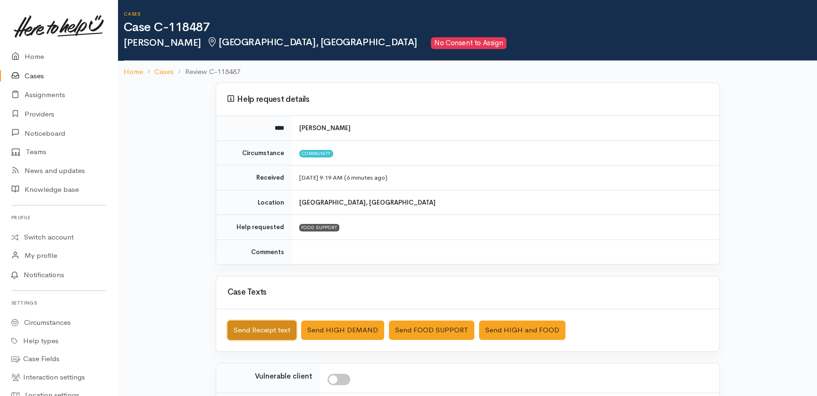
click at [249, 328] on button "Send Receipt text" at bounding box center [261, 330] width 69 height 19
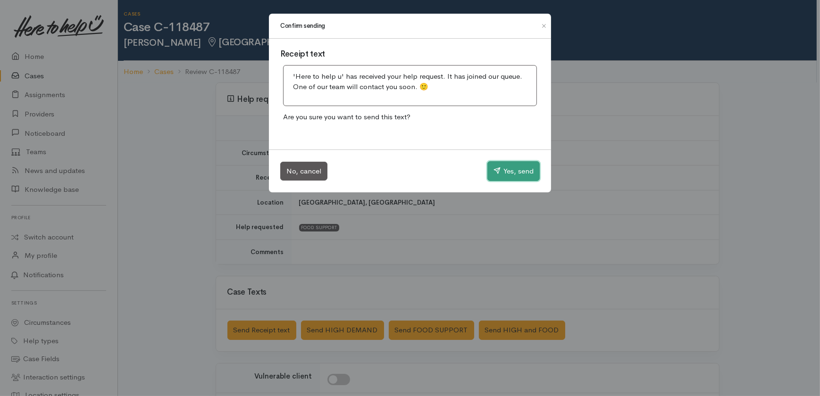
drag, startPoint x: 510, startPoint y: 174, endPoint x: 520, endPoint y: 182, distance: 12.8
click at [510, 175] on button "Yes, send" at bounding box center [513, 171] width 52 height 20
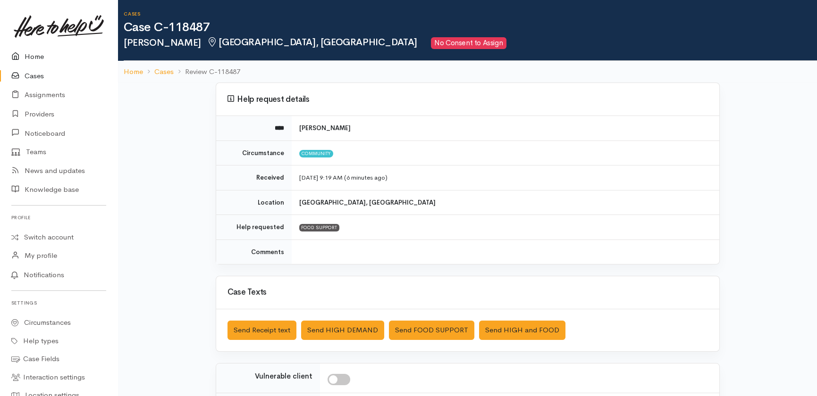
click at [28, 57] on link "Home" at bounding box center [59, 56] width 118 height 19
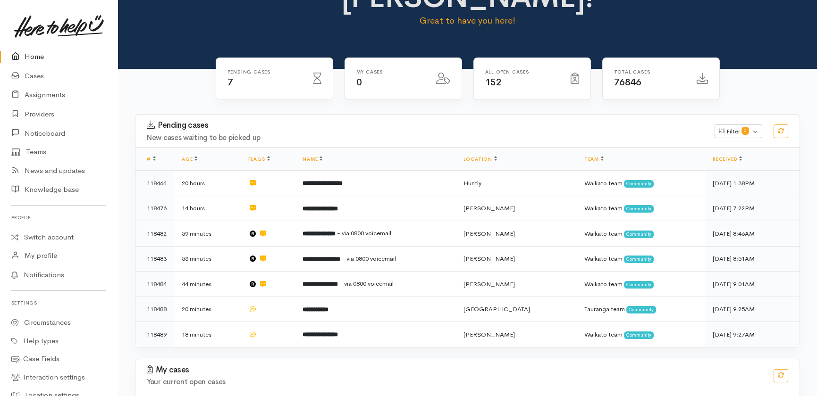
scroll to position [97, 0]
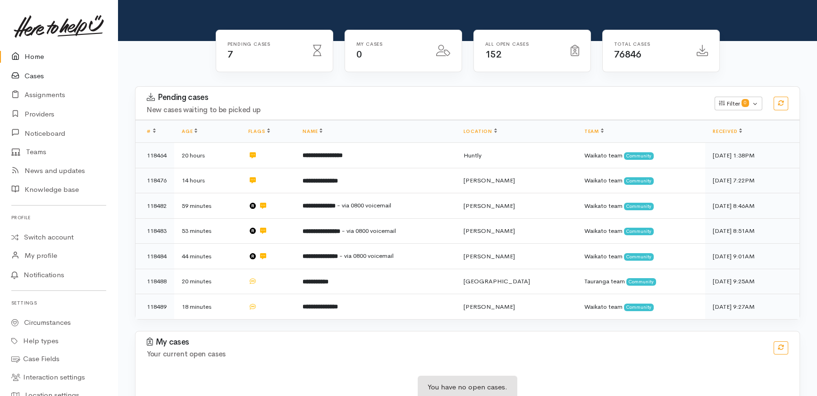
click at [31, 76] on link "Cases" at bounding box center [59, 76] width 118 height 19
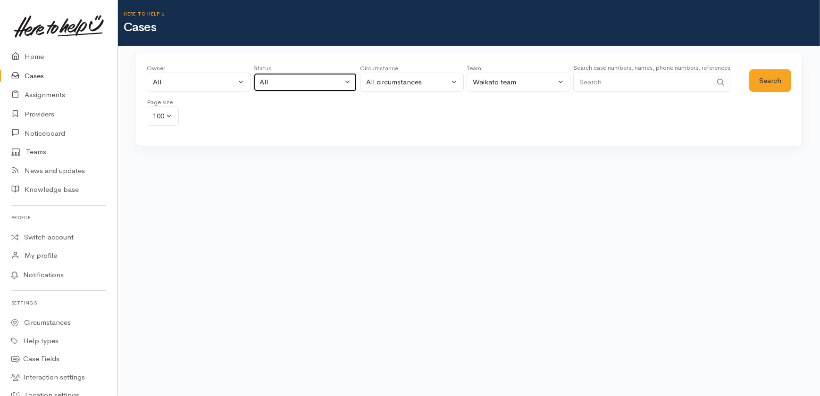
click at [282, 76] on button "All" at bounding box center [305, 82] width 104 height 19
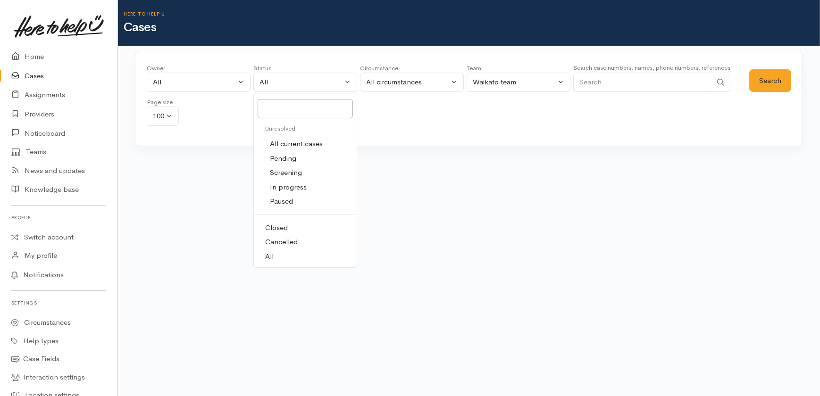
click at [297, 146] on span "All current cases" at bounding box center [296, 144] width 53 height 11
select select "Unresolved"
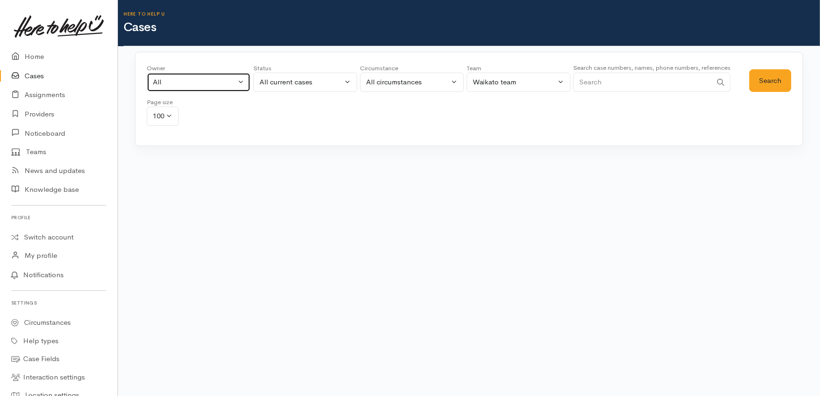
click at [212, 81] on div "All" at bounding box center [194, 82] width 83 height 11
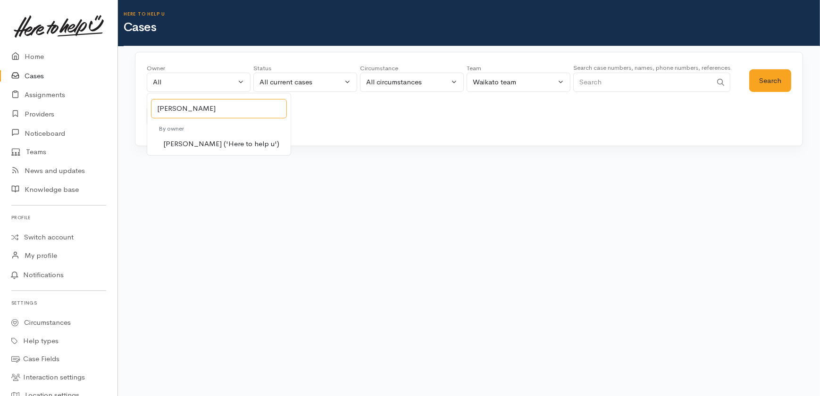
type input "[PERSON_NAME]"
select select "1463"
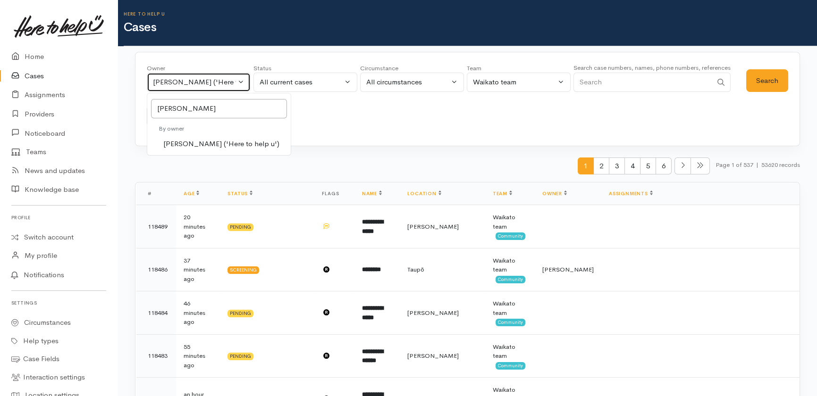
click at [198, 83] on div "[PERSON_NAME] ('Here to help u')" at bounding box center [194, 82] width 83 height 11
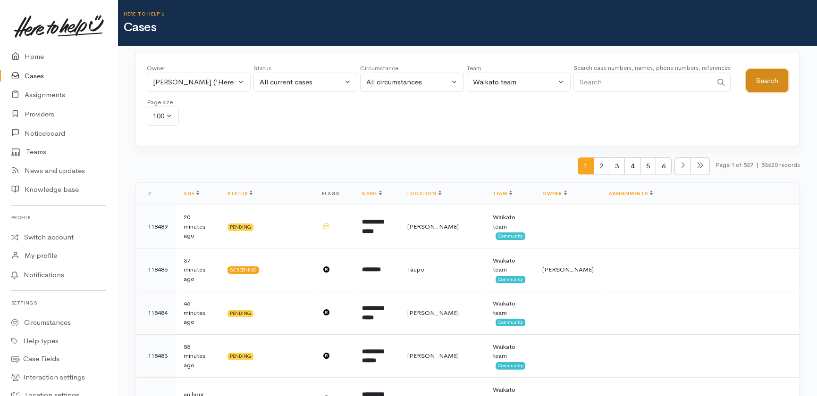
drag, startPoint x: 754, startPoint y: 80, endPoint x: 747, endPoint y: 81, distance: 7.1
click at [754, 80] on button "Search" at bounding box center [767, 80] width 42 height 23
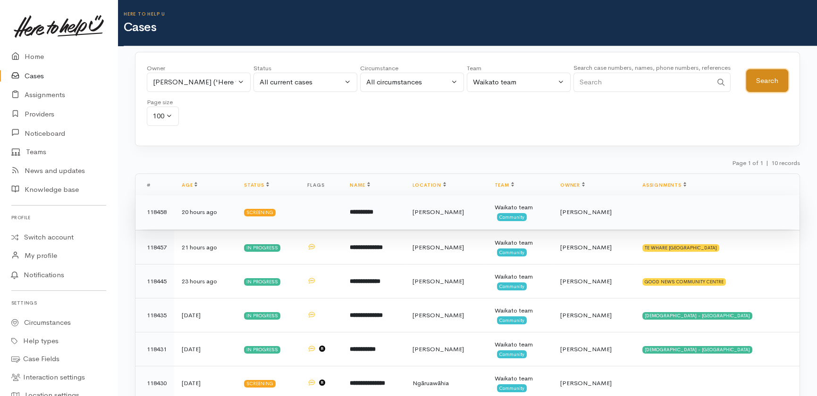
scroll to position [128, 0]
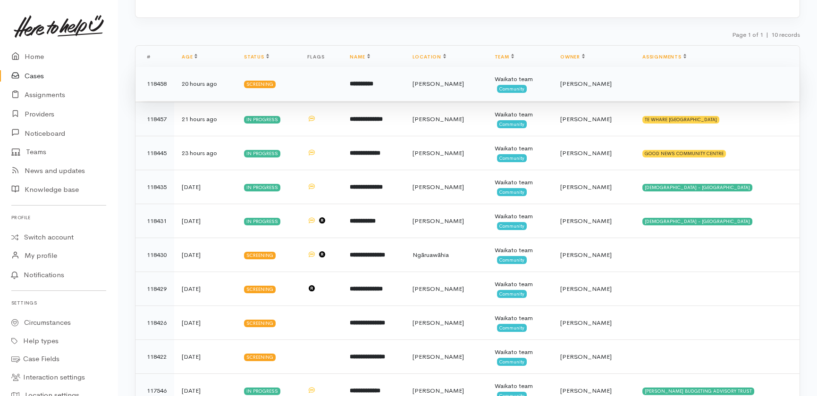
click at [673, 87] on td at bounding box center [717, 84] width 165 height 34
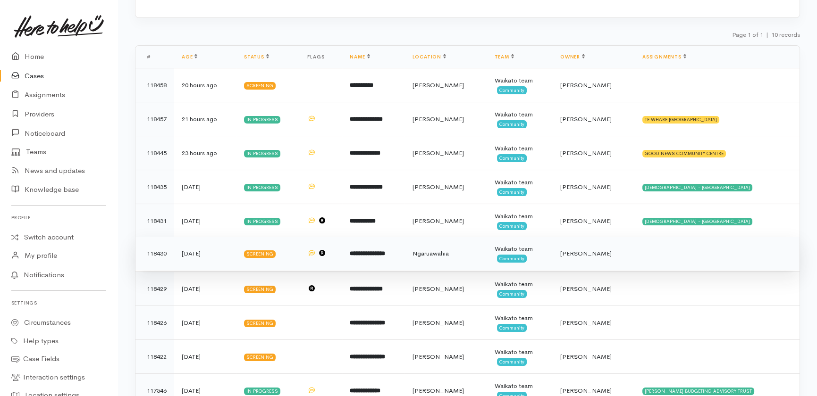
click at [642, 256] on td at bounding box center [717, 254] width 165 height 34
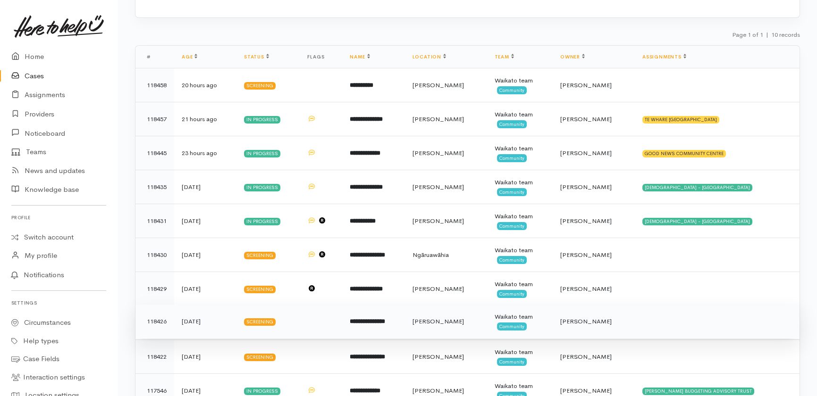
drag, startPoint x: 640, startPoint y: 293, endPoint x: 643, endPoint y: 311, distance: 19.1
click at [642, 294] on td at bounding box center [717, 289] width 165 height 34
click at [637, 320] on td at bounding box center [717, 322] width 165 height 34
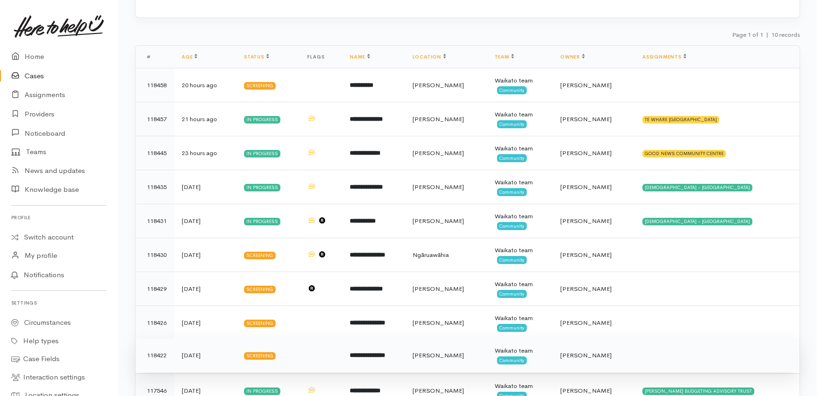
click at [635, 362] on td at bounding box center [717, 356] width 165 height 34
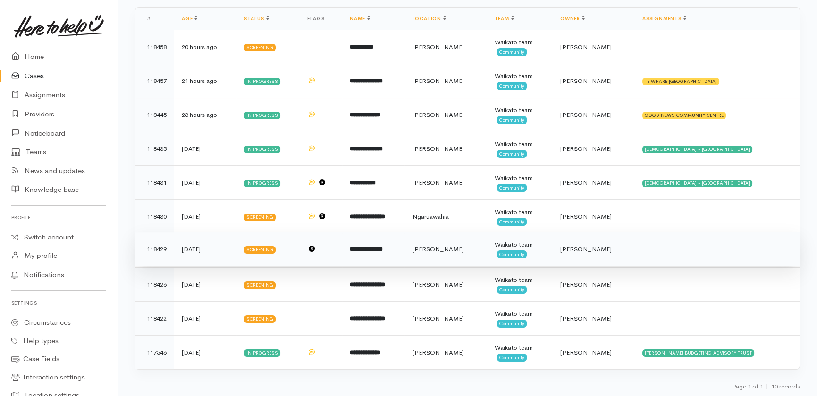
scroll to position [167, 0]
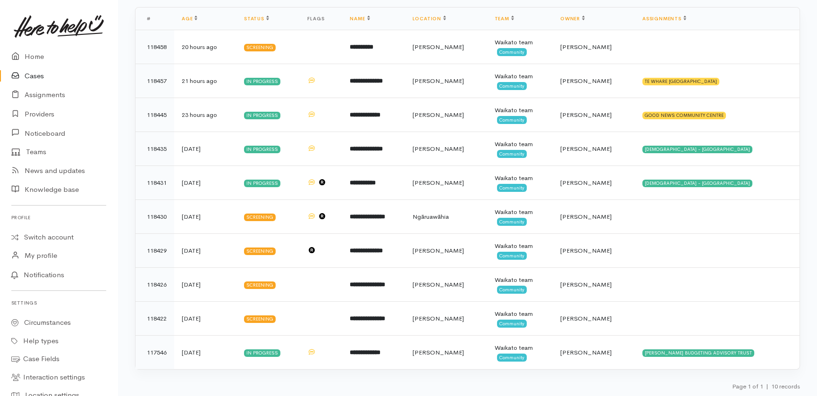
click at [33, 75] on link "Cases" at bounding box center [59, 76] width 118 height 19
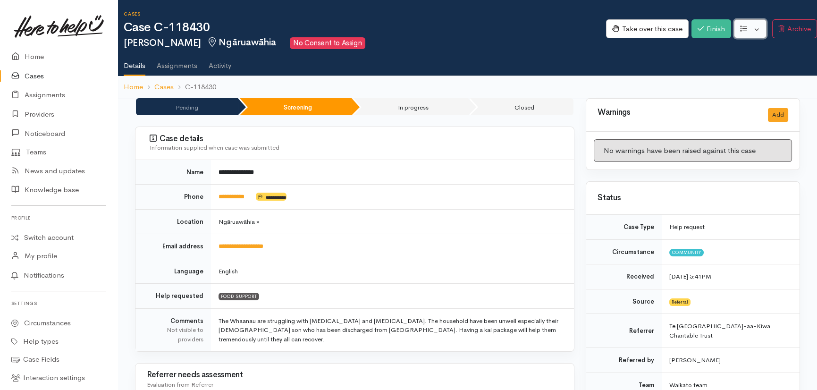
click at [755, 26] on button "button" at bounding box center [750, 28] width 33 height 19
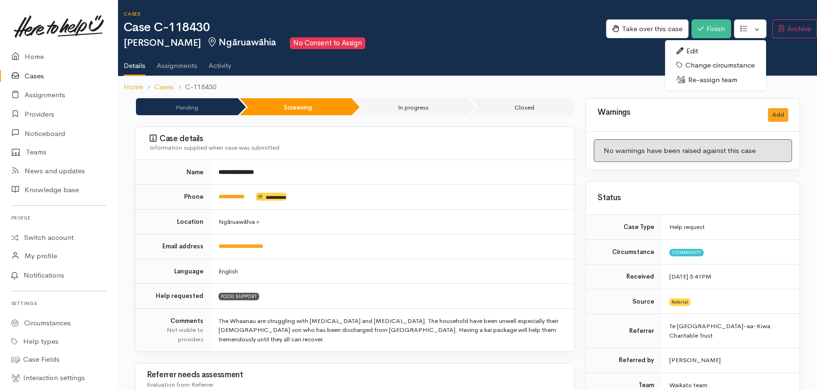
click at [703, 79] on link "Re-assign team" at bounding box center [715, 80] width 101 height 15
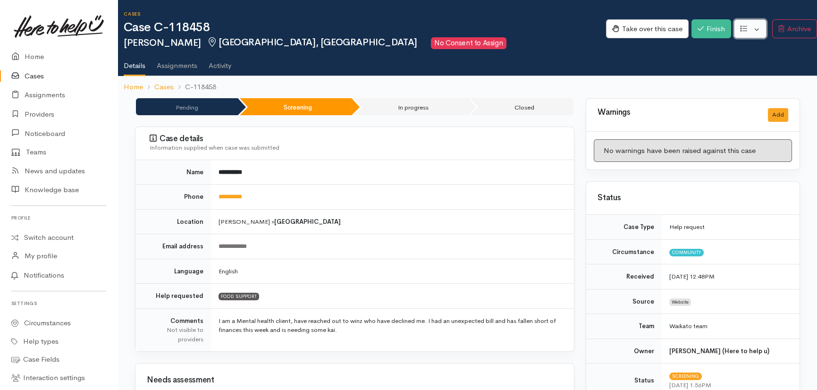
click at [756, 24] on button "button" at bounding box center [750, 28] width 33 height 19
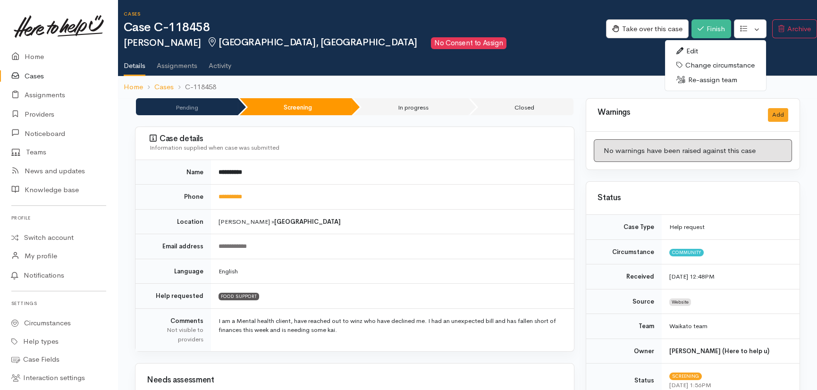
click at [719, 77] on link "Re-assign team" at bounding box center [715, 80] width 101 height 15
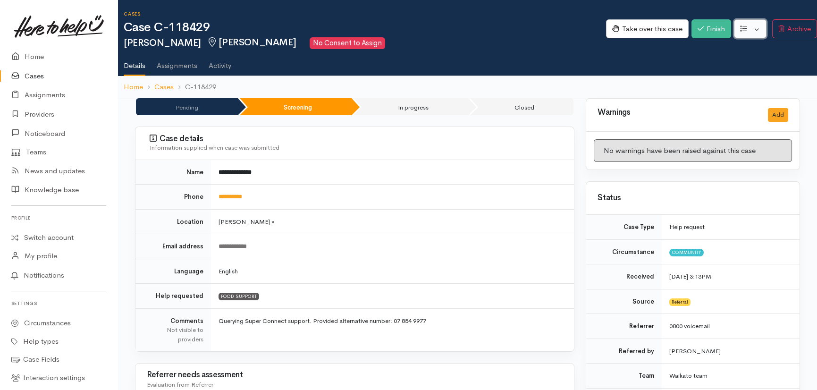
click at [760, 26] on button "button" at bounding box center [750, 28] width 33 height 19
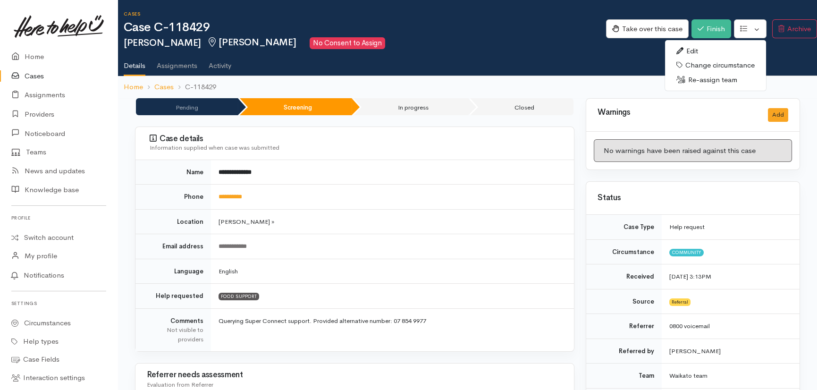
click at [699, 81] on link "Re-assign team" at bounding box center [715, 80] width 101 height 15
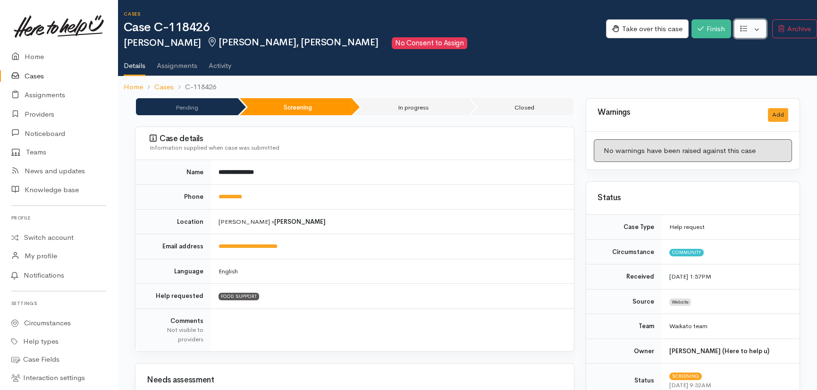
click at [755, 26] on button "button" at bounding box center [750, 28] width 33 height 19
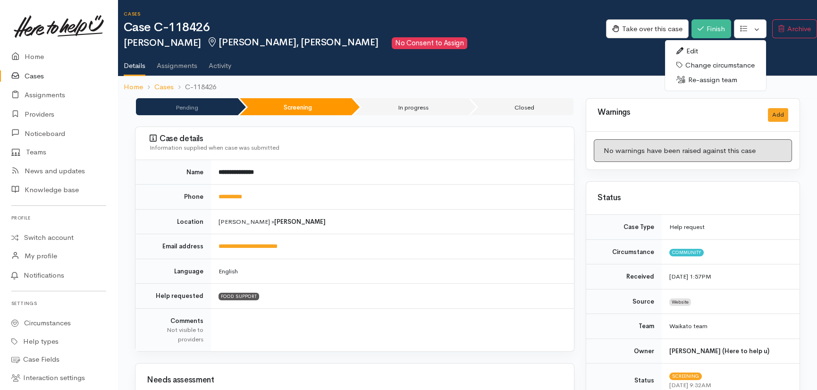
click at [703, 82] on link "Re-assign team" at bounding box center [715, 80] width 101 height 15
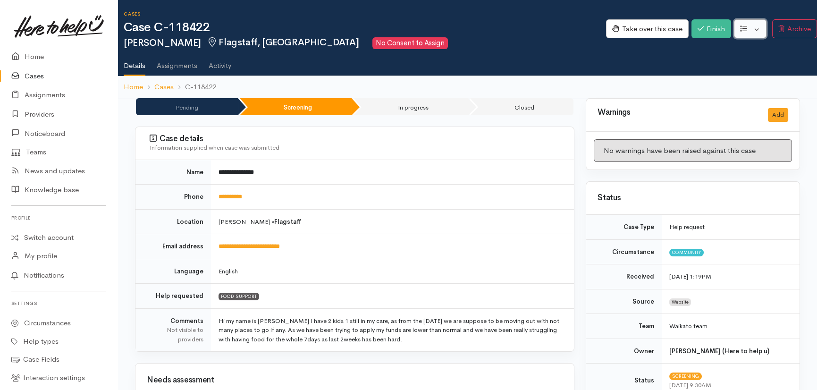
click at [759, 29] on button "button" at bounding box center [750, 28] width 33 height 19
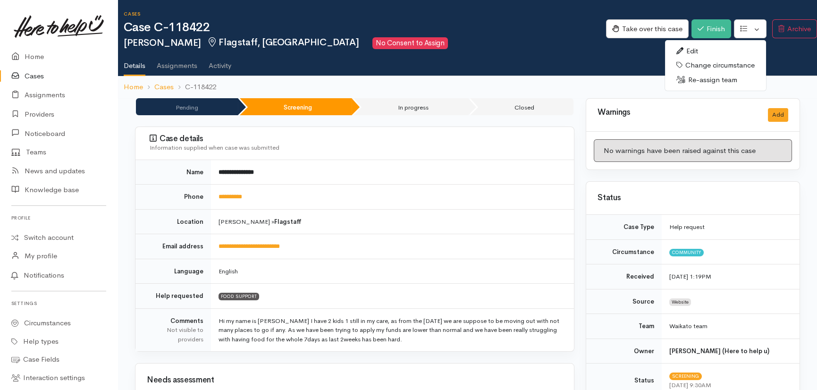
click at [717, 79] on link "Re-assign team" at bounding box center [715, 80] width 101 height 15
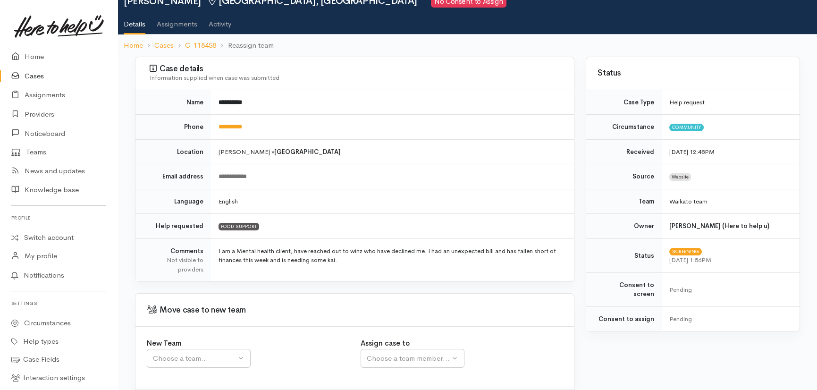
scroll to position [90, 0]
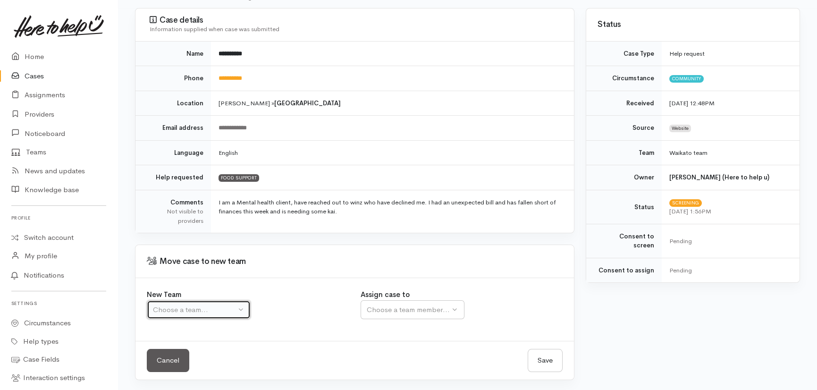
click at [204, 310] on div "Choose a team..." at bounding box center [194, 309] width 83 height 11
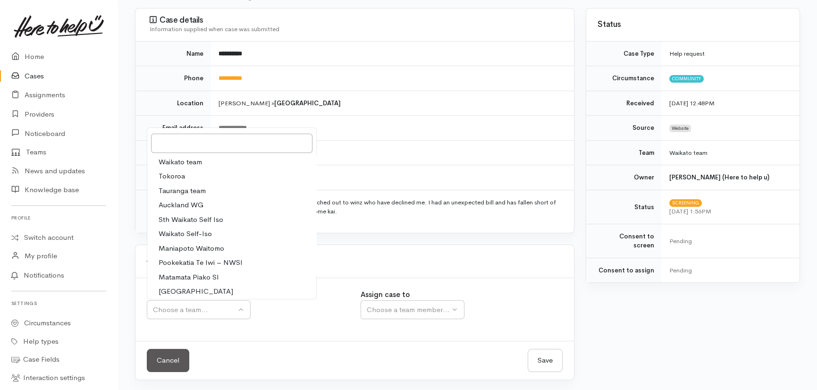
click at [181, 159] on span "Waikato team" at bounding box center [180, 162] width 43 height 11
select select "1"
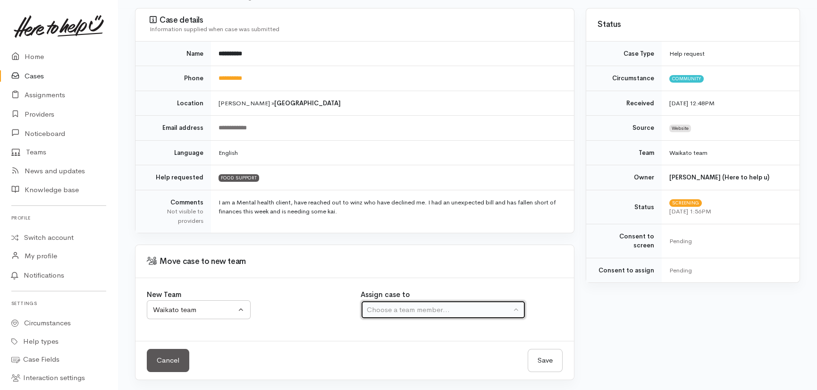
click at [409, 309] on div "Choose a team member..." at bounding box center [439, 309] width 144 height 11
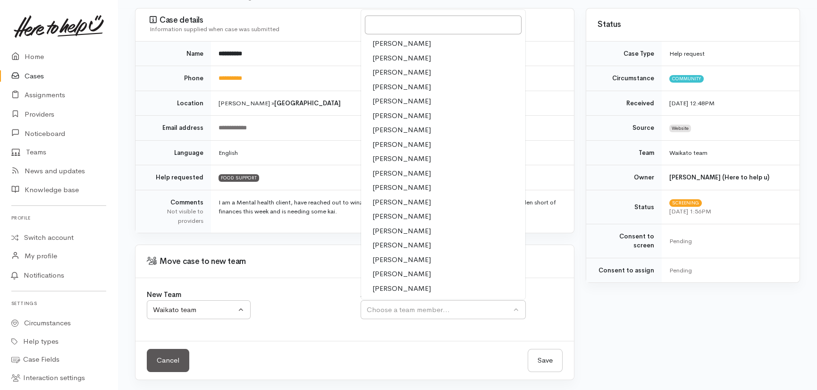
drag, startPoint x: 396, startPoint y: 174, endPoint x: 409, endPoint y: 196, distance: 24.9
click at [396, 174] on span "[PERSON_NAME]" at bounding box center [401, 173] width 59 height 11
select select "1252"
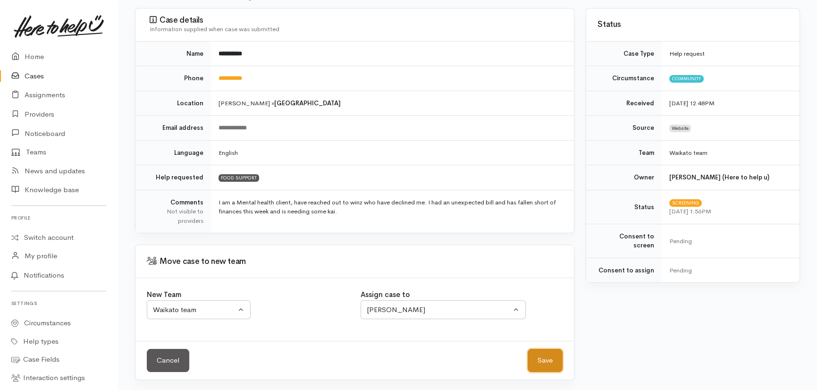
click at [544, 359] on button "Save" at bounding box center [545, 360] width 35 height 23
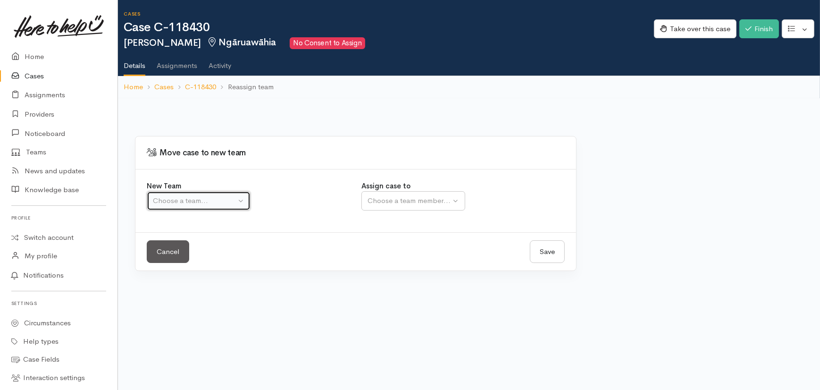
click at [177, 201] on div "Choose a team..." at bounding box center [194, 200] width 83 height 11
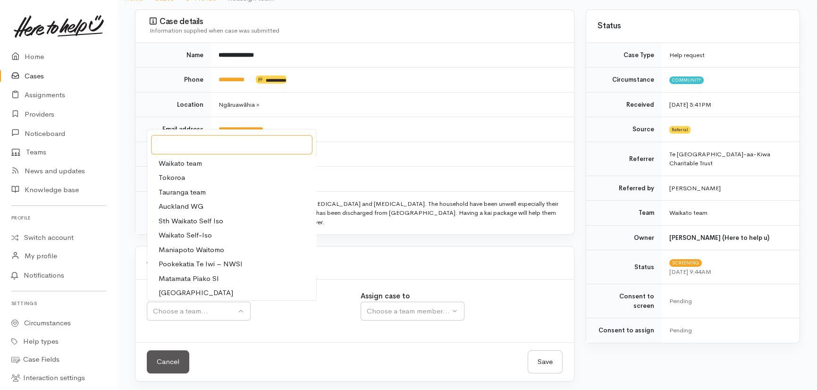
scroll to position [90, 0]
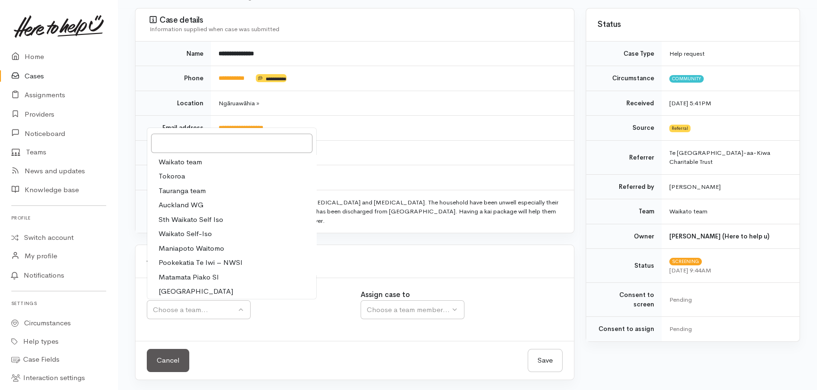
click at [179, 161] on span "Waikato team" at bounding box center [180, 162] width 43 height 11
select select "1"
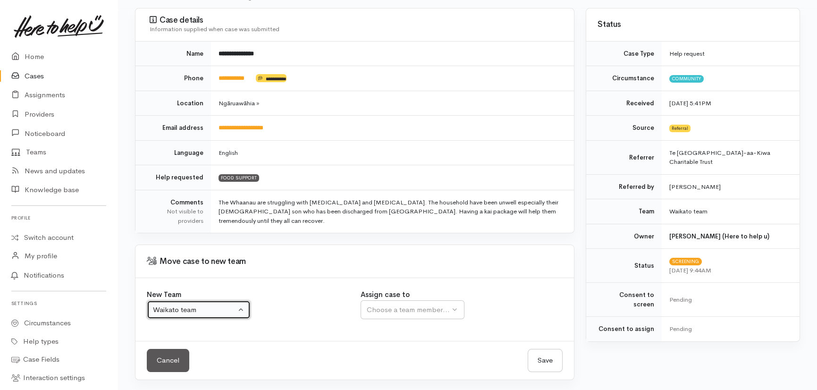
select select
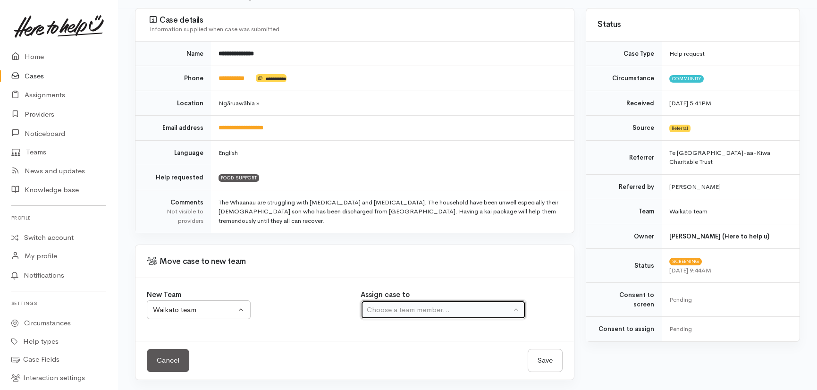
click at [439, 310] on div "Choose a team member..." at bounding box center [439, 309] width 144 height 11
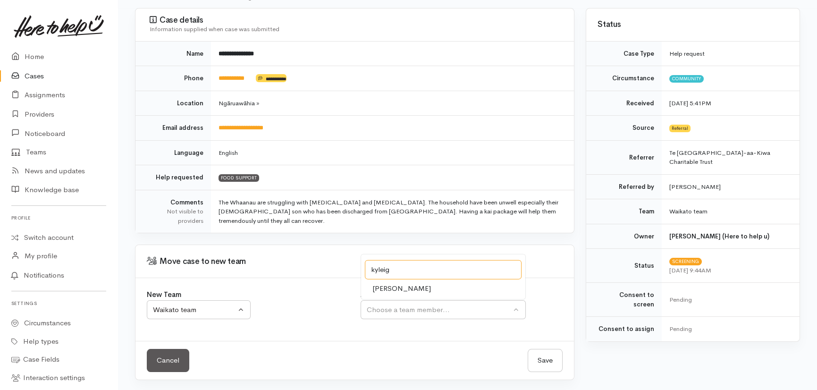
type input "kyleig"
click at [391, 283] on span "[PERSON_NAME]" at bounding box center [401, 288] width 59 height 11
select select "1759"
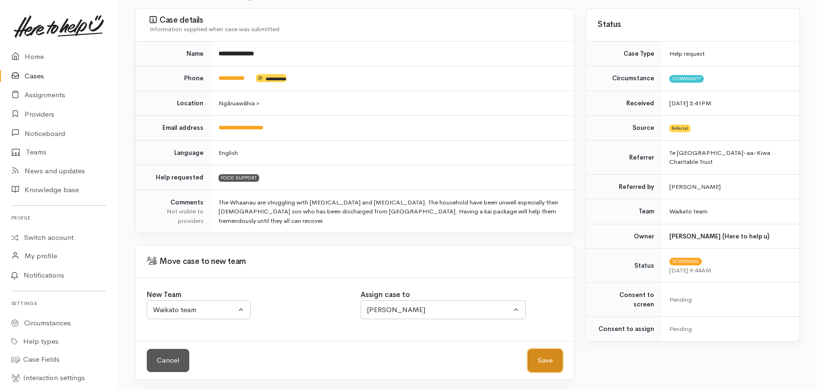
click at [541, 359] on button "Save" at bounding box center [545, 360] width 35 height 23
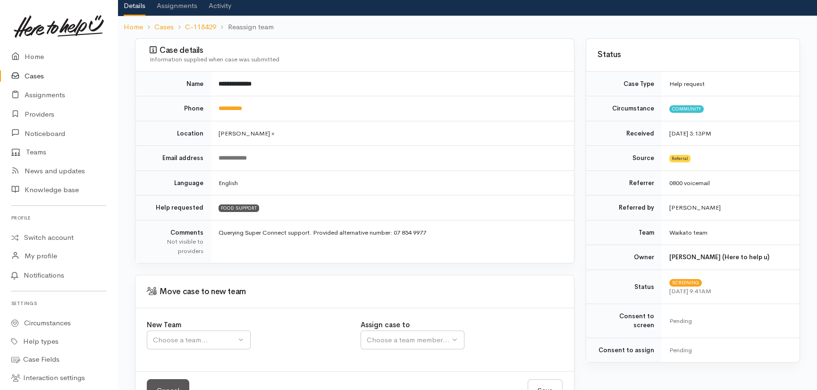
scroll to position [90, 0]
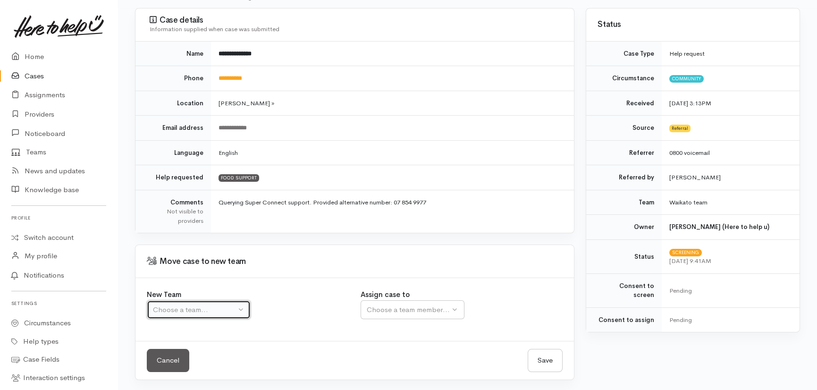
click at [181, 308] on div "Choose a team..." at bounding box center [194, 309] width 83 height 11
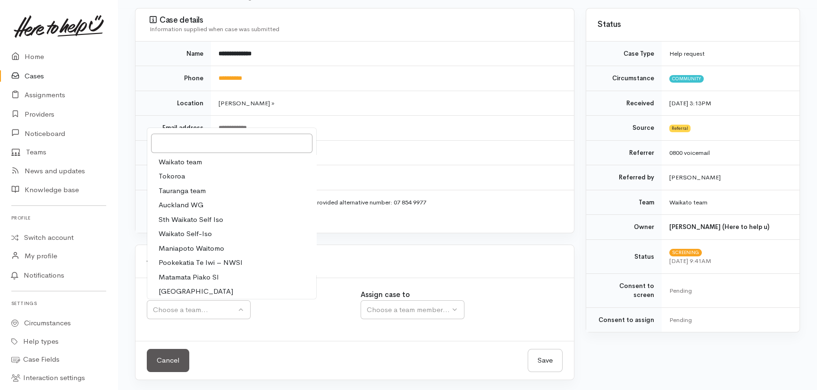
click at [190, 158] on span "Waikato team" at bounding box center [180, 162] width 43 height 11
select select "1"
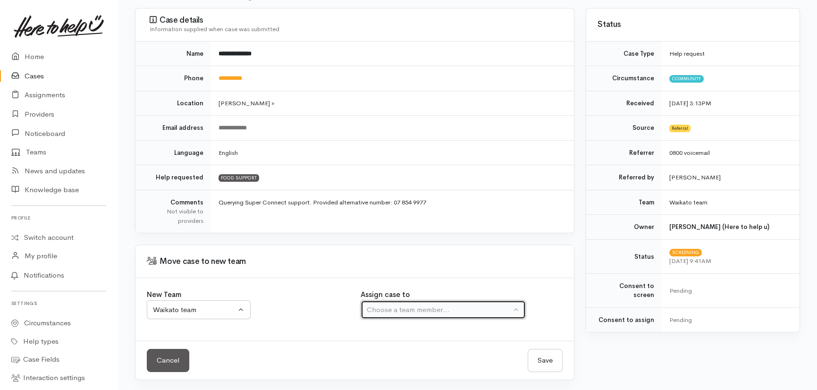
click at [429, 309] on div "Choose a team member..." at bounding box center [439, 309] width 144 height 11
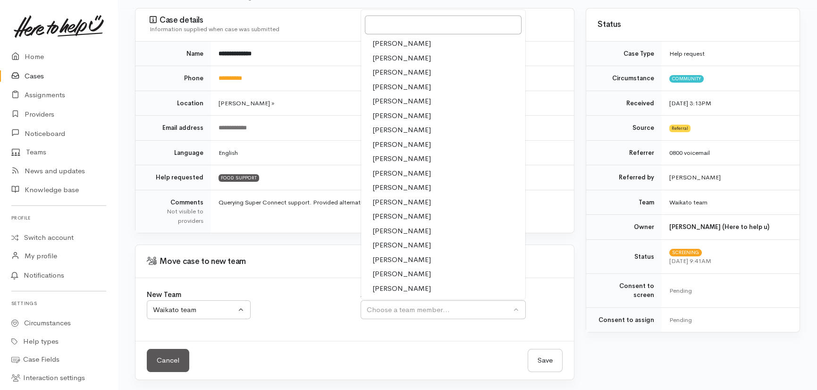
click at [398, 230] on span "[PERSON_NAME]" at bounding box center [401, 231] width 59 height 11
select select "2314"
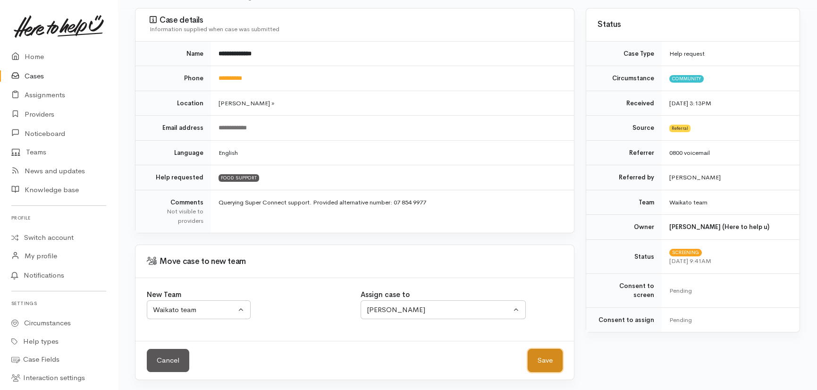
click at [537, 353] on button "Save" at bounding box center [545, 360] width 35 height 23
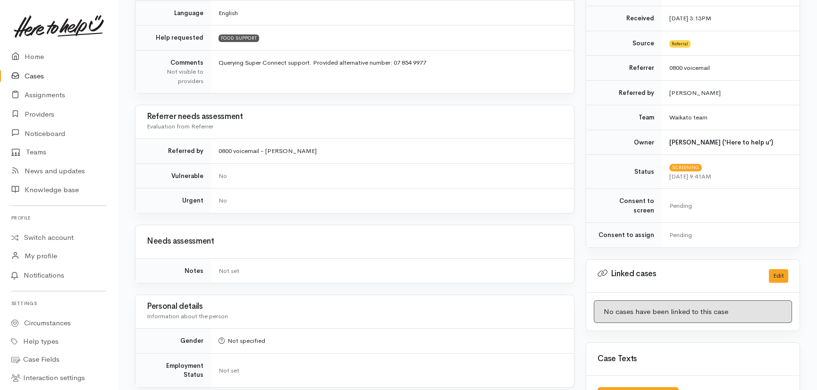
scroll to position [243, 0]
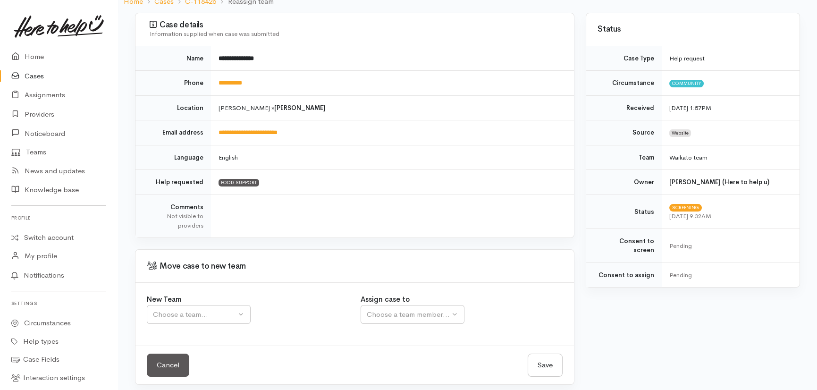
scroll to position [90, 0]
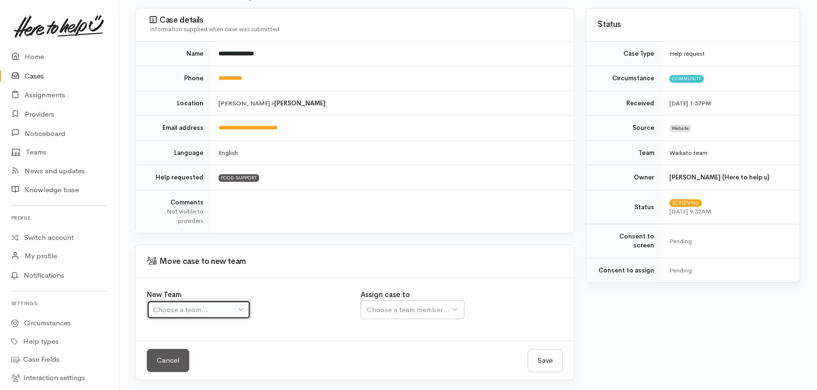
click at [199, 310] on div "Choose a team..." at bounding box center [194, 309] width 83 height 11
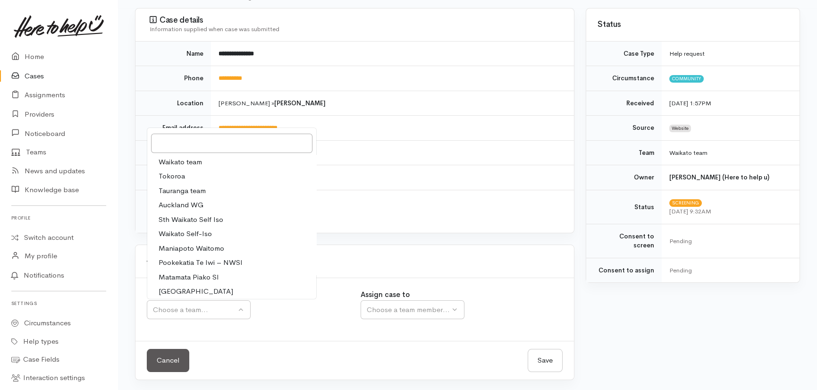
click at [191, 160] on span "Waikato team" at bounding box center [180, 162] width 43 height 11
select select "1"
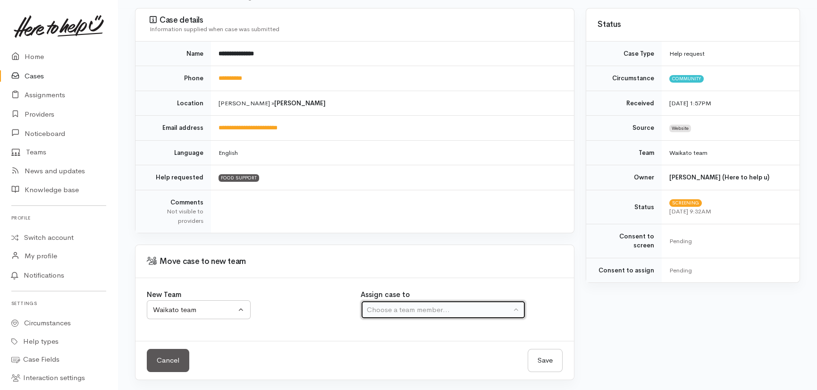
click at [413, 307] on div "Choose a team member..." at bounding box center [439, 309] width 144 height 11
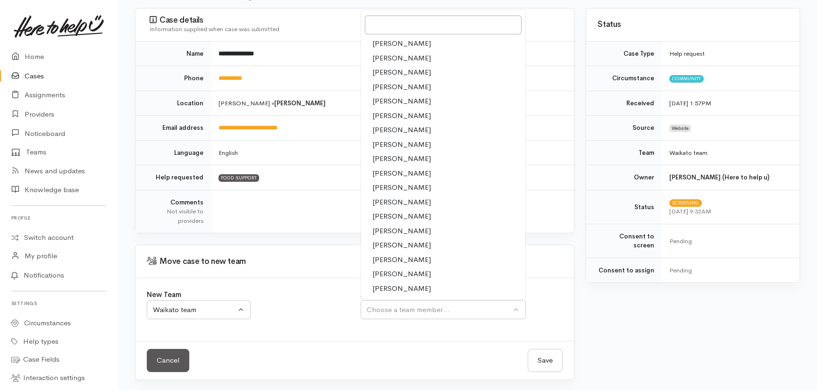
click at [391, 172] on span "[PERSON_NAME]" at bounding box center [401, 173] width 59 height 11
select select "1252"
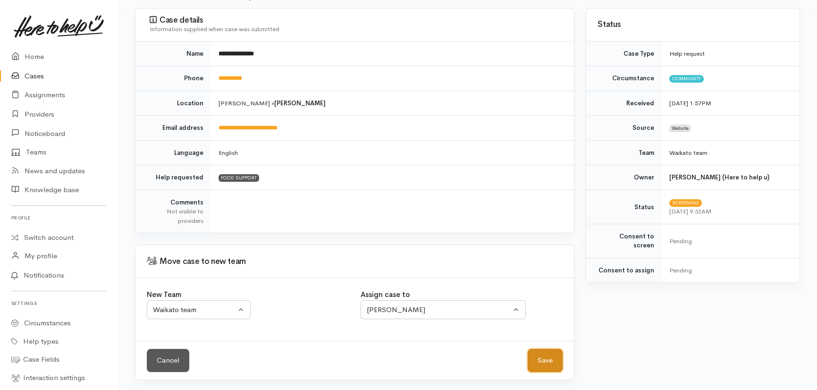
click at [542, 363] on button "Save" at bounding box center [545, 360] width 35 height 23
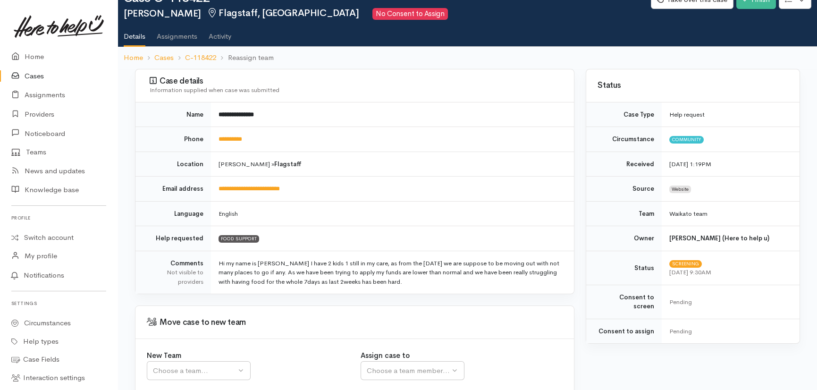
scroll to position [90, 0]
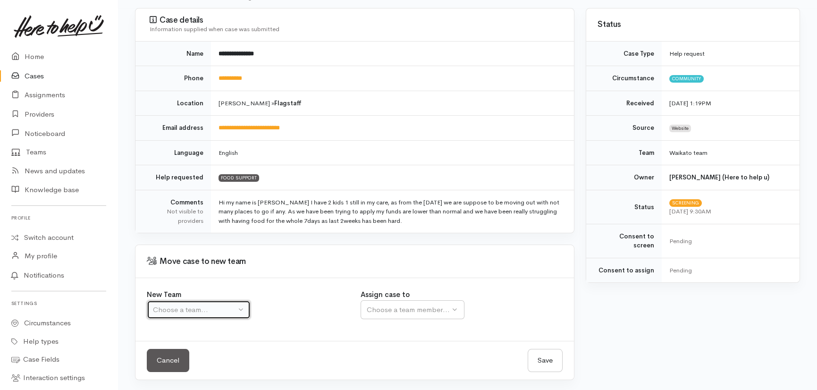
click at [207, 312] on div "Choose a team..." at bounding box center [194, 309] width 83 height 11
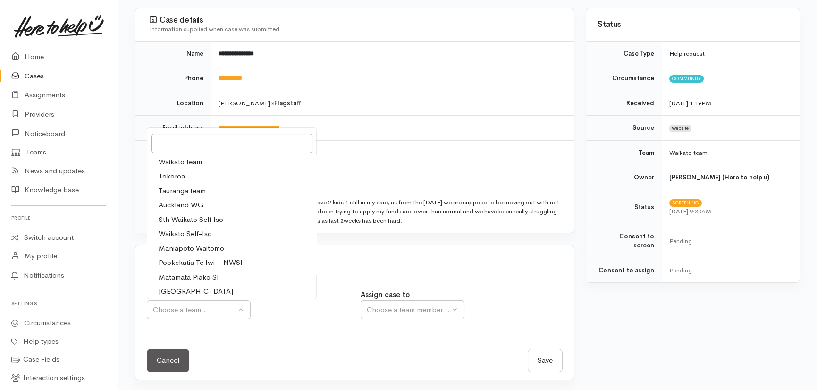
click at [188, 160] on span "Waikato team" at bounding box center [180, 162] width 43 height 11
select select "1"
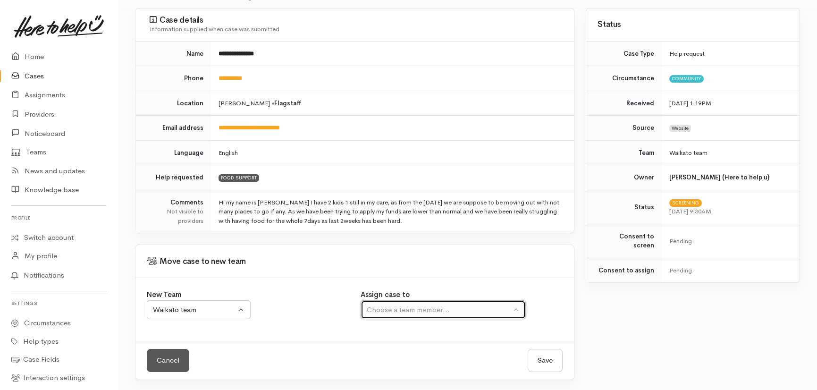
click at [416, 310] on div "Choose a team member..." at bounding box center [439, 309] width 144 height 11
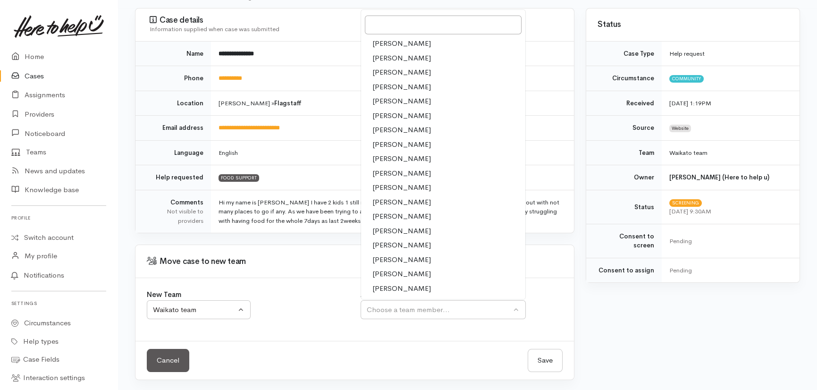
click at [395, 187] on span "[PERSON_NAME]" at bounding box center [401, 187] width 59 height 11
select select "1759"
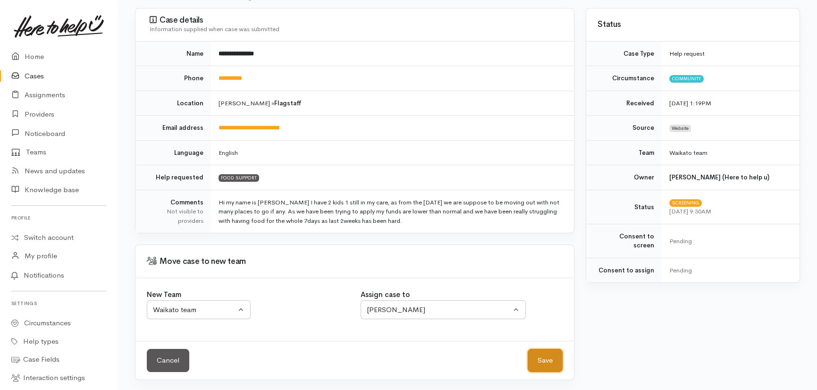
click at [545, 359] on button "Save" at bounding box center [545, 360] width 35 height 23
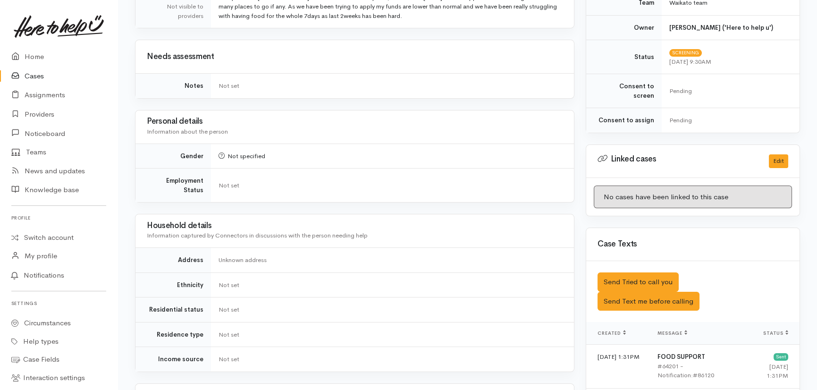
scroll to position [386, 0]
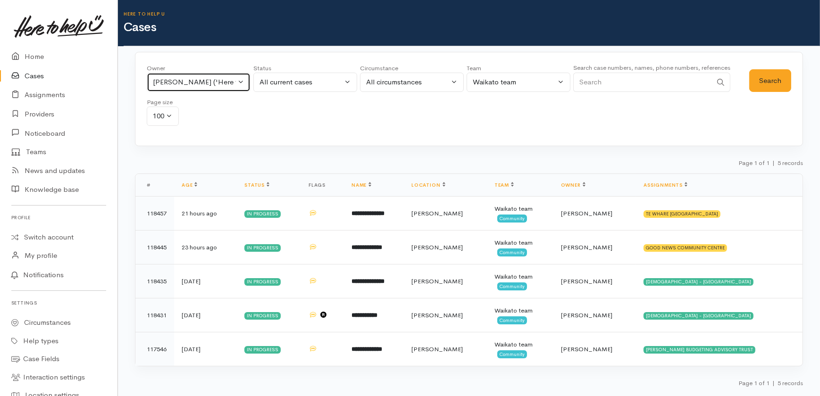
click at [237, 80] on button "[PERSON_NAME] ('Here to help u')" at bounding box center [199, 82] width 104 height 19
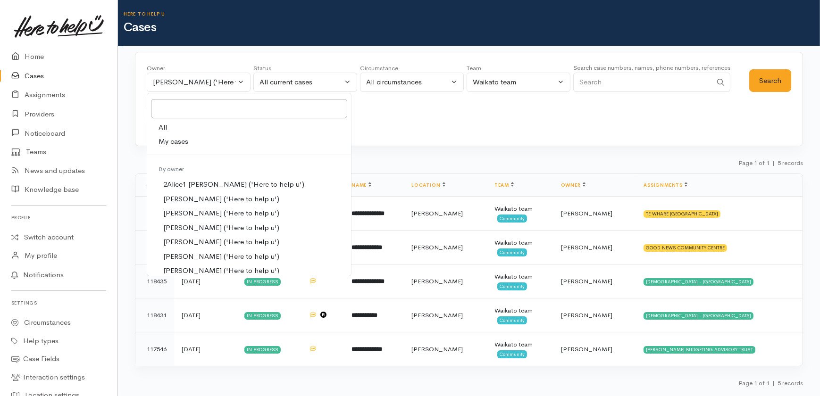
click at [166, 122] on span "All" at bounding box center [163, 127] width 8 height 11
select select "-1"
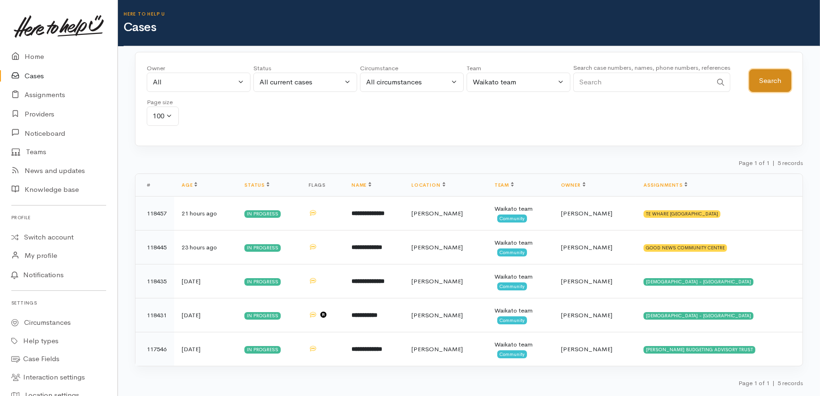
click at [761, 77] on button "Search" at bounding box center [770, 80] width 42 height 23
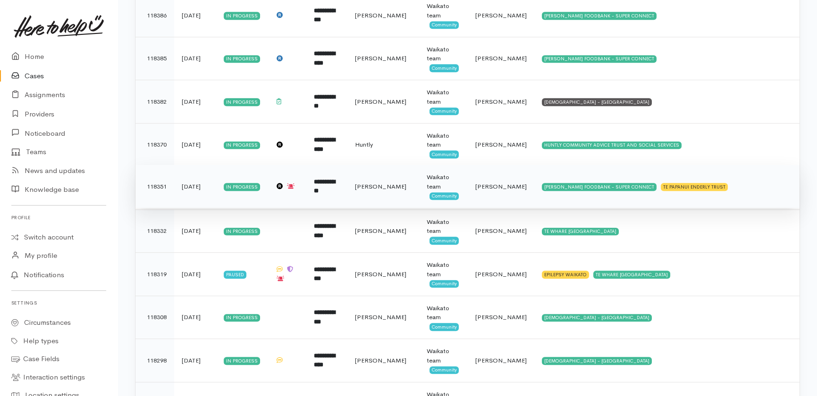
scroll to position [1973, 0]
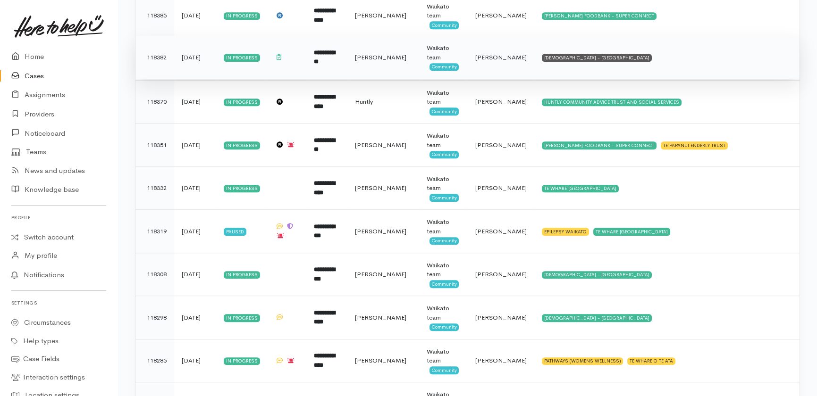
click at [491, 53] on span "[PERSON_NAME]" at bounding box center [500, 57] width 51 height 8
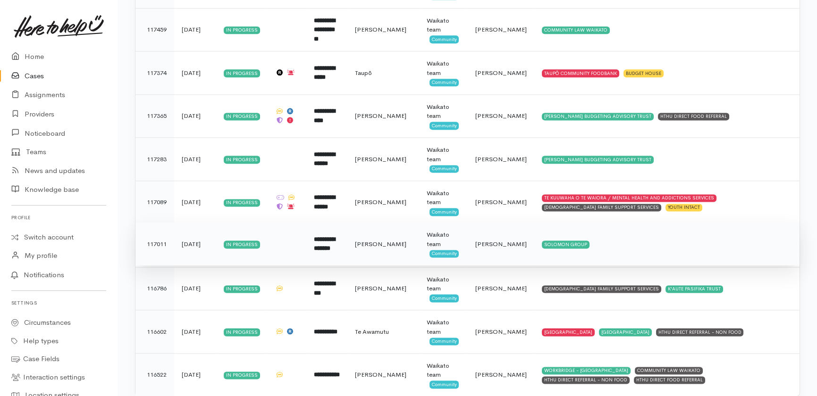
scroll to position [3233, 0]
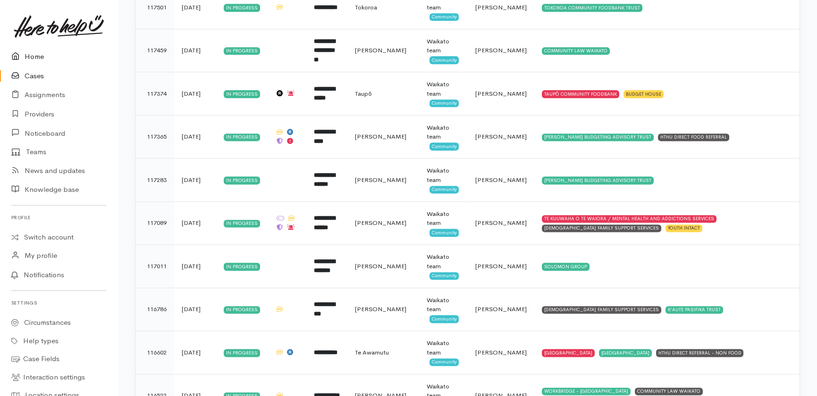
click at [35, 56] on link "Home" at bounding box center [59, 56] width 118 height 19
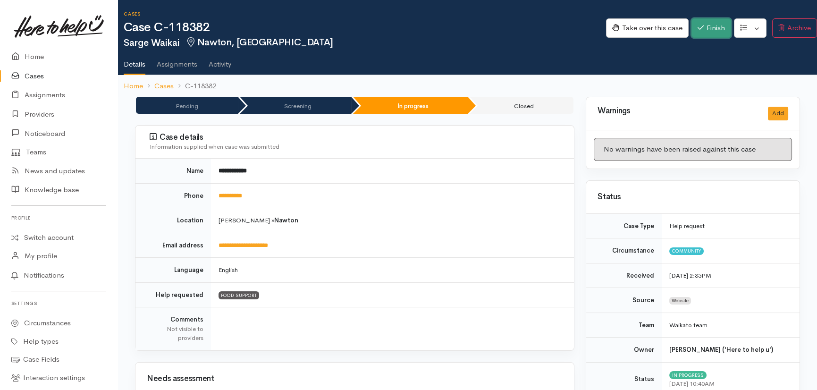
click at [709, 25] on button "Finish" at bounding box center [711, 27] width 40 height 19
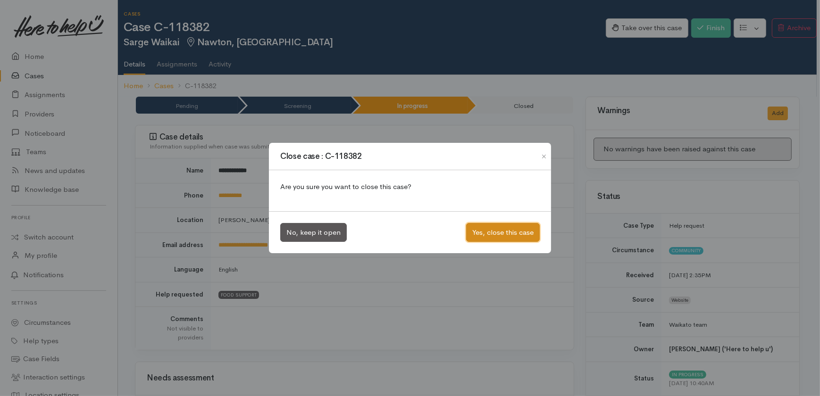
click at [508, 233] on button "Yes, close this case" at bounding box center [503, 232] width 74 height 19
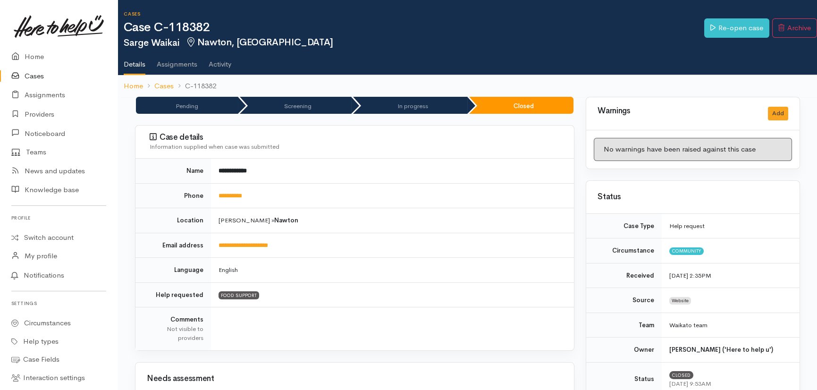
scroll to position [214, 0]
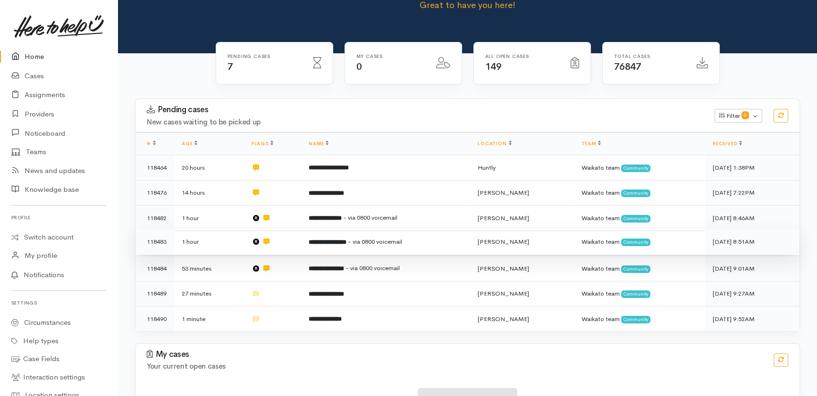
scroll to position [85, 0]
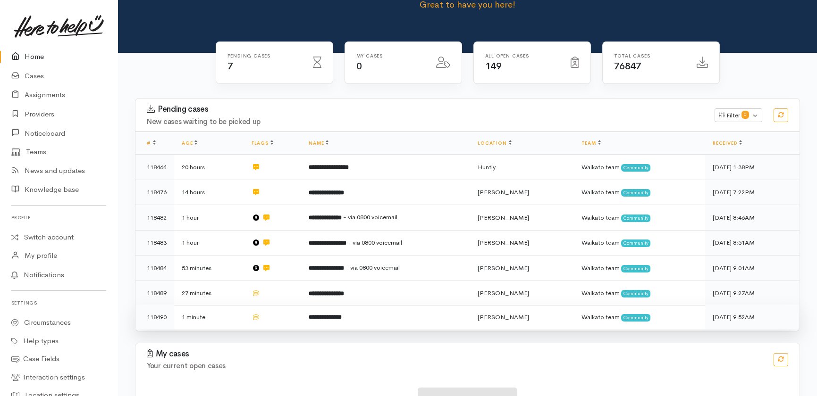
drag, startPoint x: 283, startPoint y: 253, endPoint x: 297, endPoint y: 288, distance: 37.7
click at [283, 281] on td at bounding box center [272, 293] width 57 height 25
click at [282, 305] on td at bounding box center [272, 317] width 57 height 25
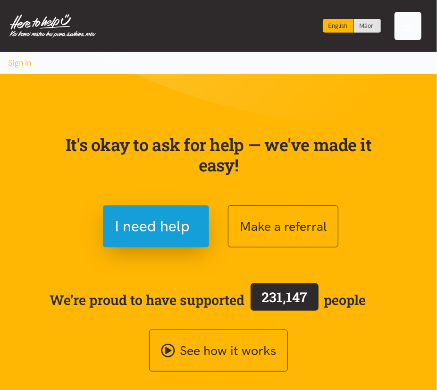
click at [407, 28] on span "Toggle navigation" at bounding box center [408, 26] width 12 height 12
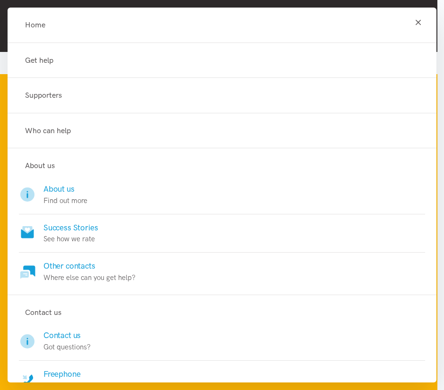
click at [413, 21] on icon "Toggle navigation" at bounding box center [417, 21] width 9 height 9
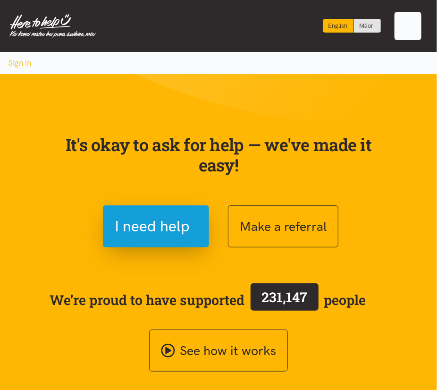
click at [413, 28] on span "Toggle navigation" at bounding box center [408, 26] width 12 height 12
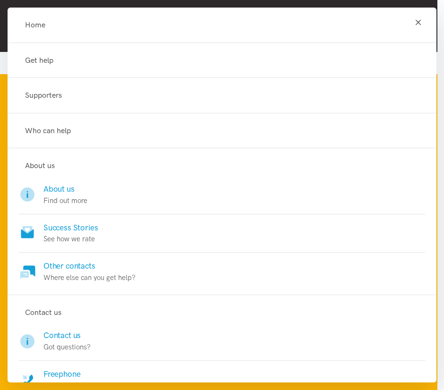
click at [413, 23] on icon "Toggle navigation" at bounding box center [417, 21] width 9 height 9
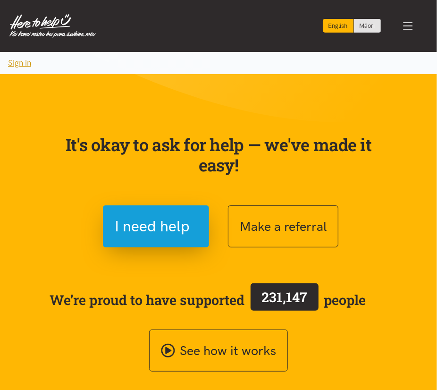
click at [14, 65] on button "Sign in" at bounding box center [19, 63] width 39 height 22
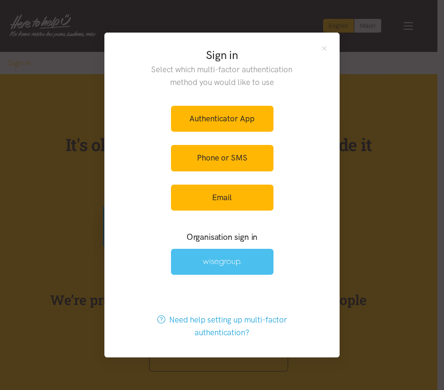
click at [227, 265] on img at bounding box center [221, 262] width 39 height 8
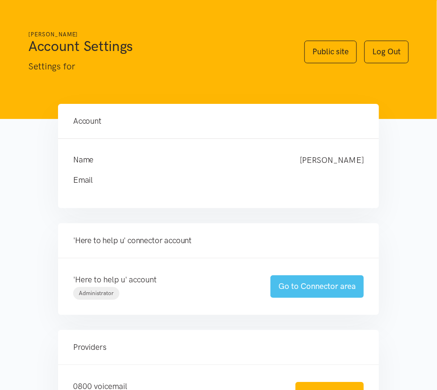
click at [297, 287] on link "Go to Connector area" at bounding box center [316, 286] width 93 height 22
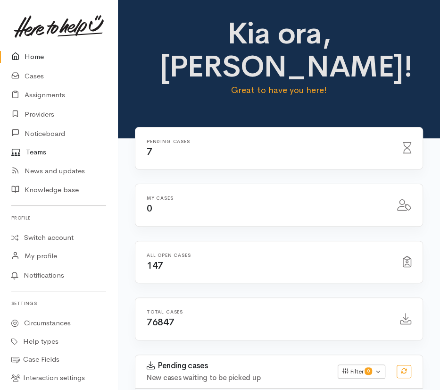
click at [34, 151] on link "Teams" at bounding box center [59, 152] width 118 height 18
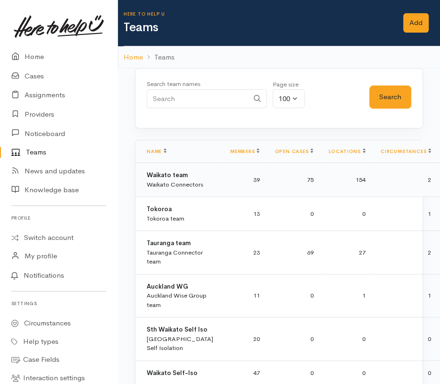
click at [175, 184] on div "Waikato Connectors" at bounding box center [175, 184] width 57 height 9
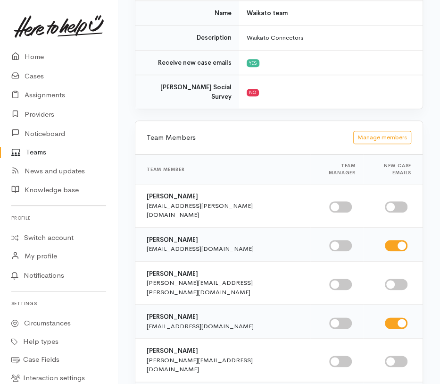
scroll to position [386, 0]
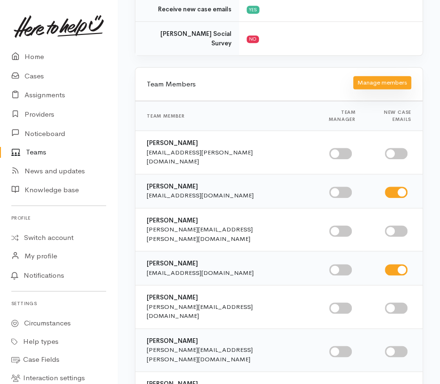
click at [368, 76] on button "Manage members" at bounding box center [382, 83] width 58 height 14
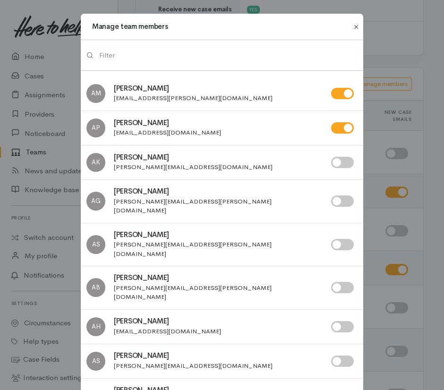
click at [354, 26] on button "Close" at bounding box center [355, 26] width 15 height 11
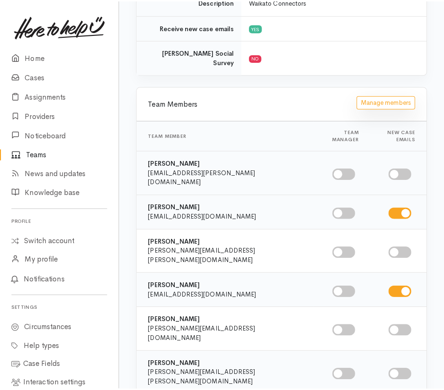
scroll to position [310, 0]
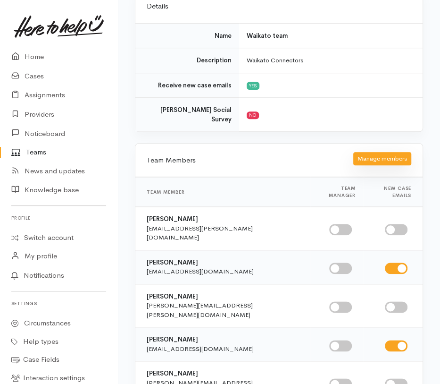
click at [361, 152] on button "Manage members" at bounding box center [382, 159] width 58 height 14
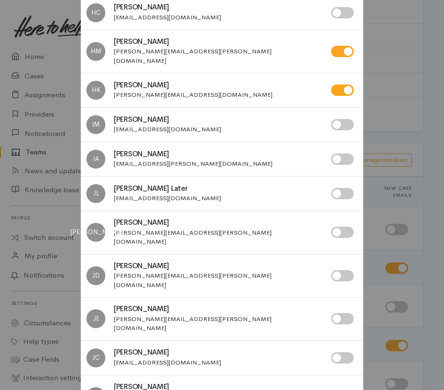
scroll to position [1501, 0]
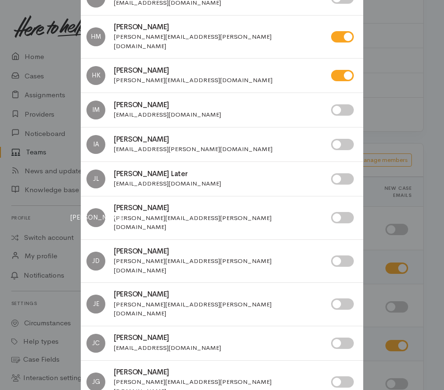
checkbox input "false"
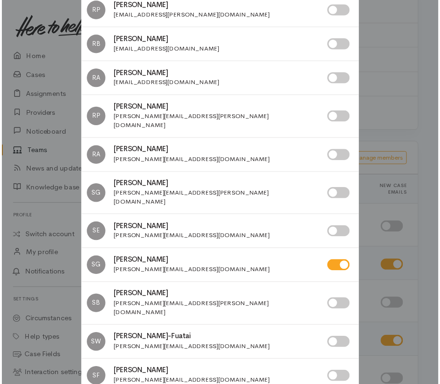
scroll to position [3626, 0]
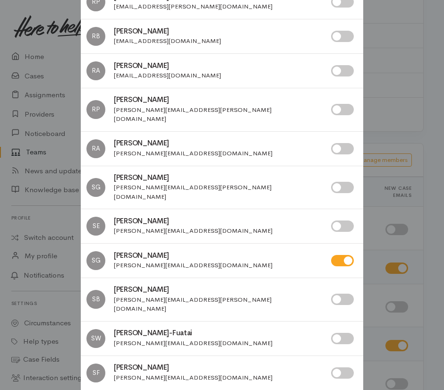
click at [438, 193] on div "Manage team members AM [PERSON_NAME] AP AK AG AS AB AH AS AH" at bounding box center [222, 195] width 444 height 390
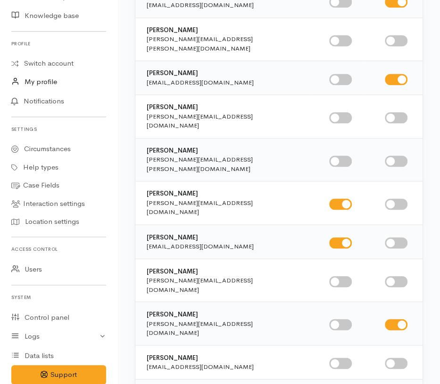
scroll to position [210, 0]
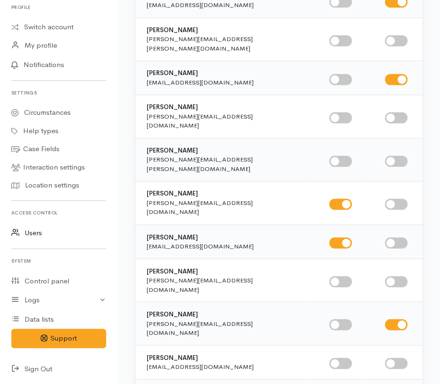
click at [35, 233] on link "Users" at bounding box center [59, 232] width 118 height 19
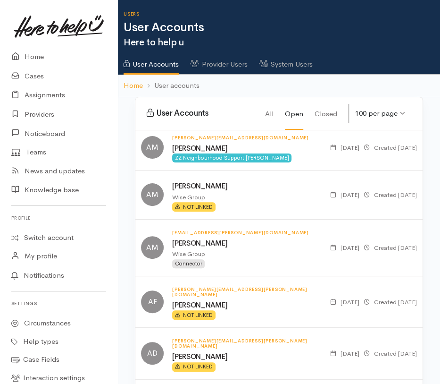
click at [299, 61] on link "System Users" at bounding box center [286, 61] width 54 height 26
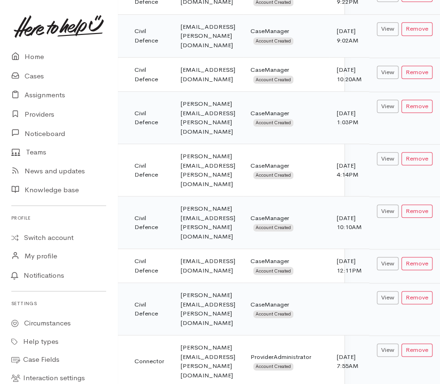
scroll to position [1930, 116]
click at [420, 343] on button "Remove" at bounding box center [417, 350] width 31 height 14
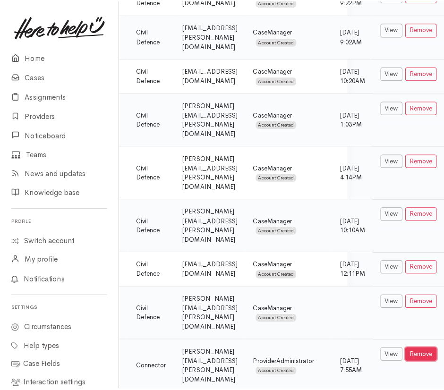
scroll to position [1930, 113]
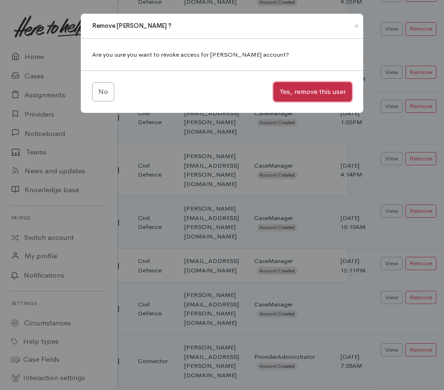
click at [307, 87] on button "Yes, remove this user" at bounding box center [312, 91] width 78 height 19
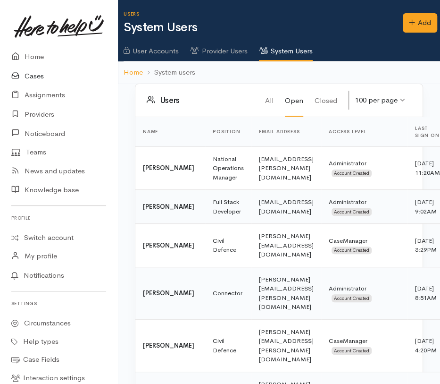
click at [37, 76] on link "Cases" at bounding box center [59, 76] width 118 height 19
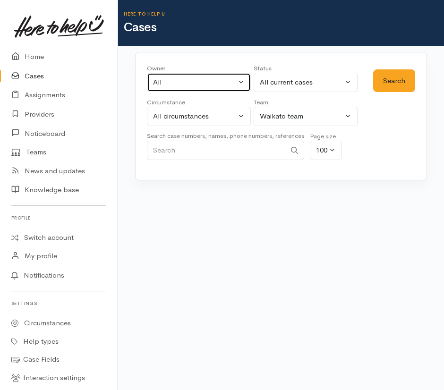
click at [176, 78] on div "All" at bounding box center [194, 82] width 83 height 11
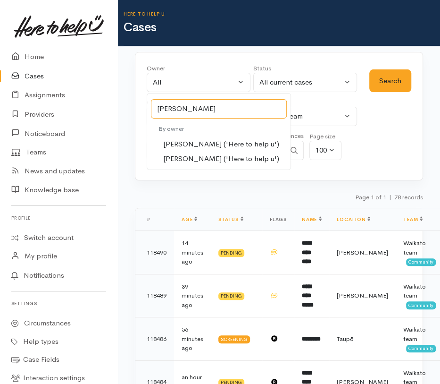
type input "[PERSON_NAME]"
click at [198, 155] on span "[PERSON_NAME] ('Here to help u')" at bounding box center [221, 158] width 116 height 11
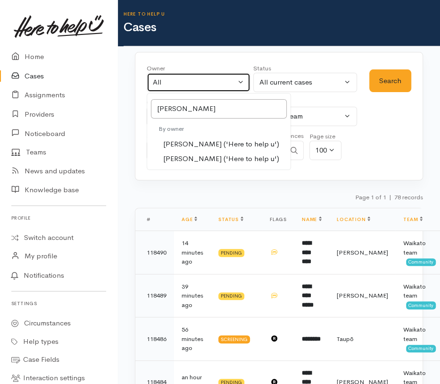
select select "1037"
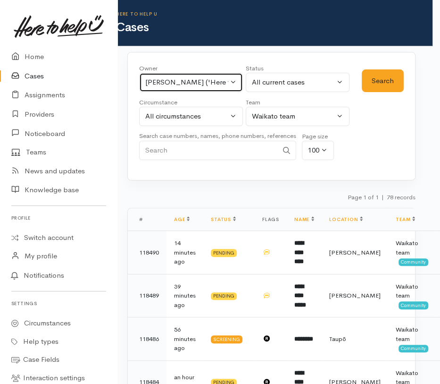
scroll to position [0, 4]
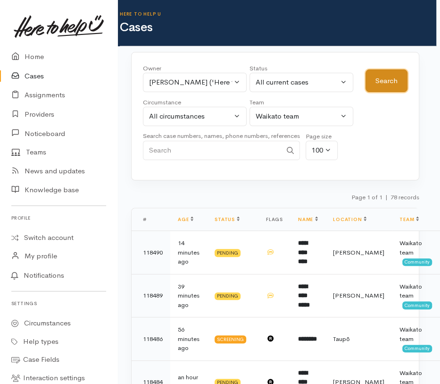
click at [377, 81] on button "Search" at bounding box center [387, 80] width 42 height 23
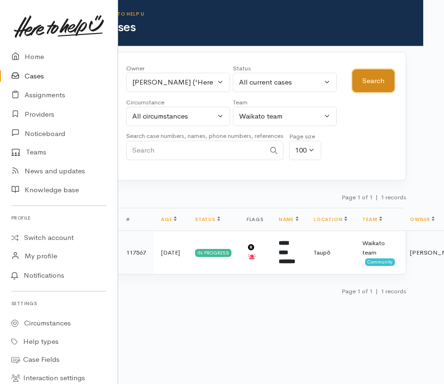
scroll to position [0, 0]
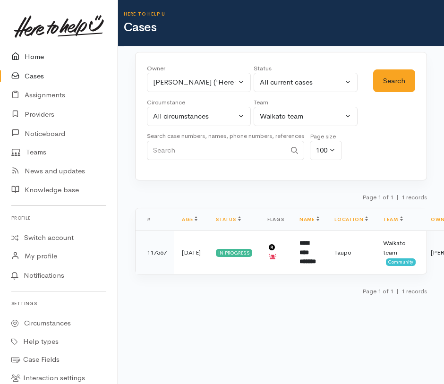
click at [38, 56] on link "Home" at bounding box center [59, 56] width 118 height 19
